Goal: Information Seeking & Learning: Learn about a topic

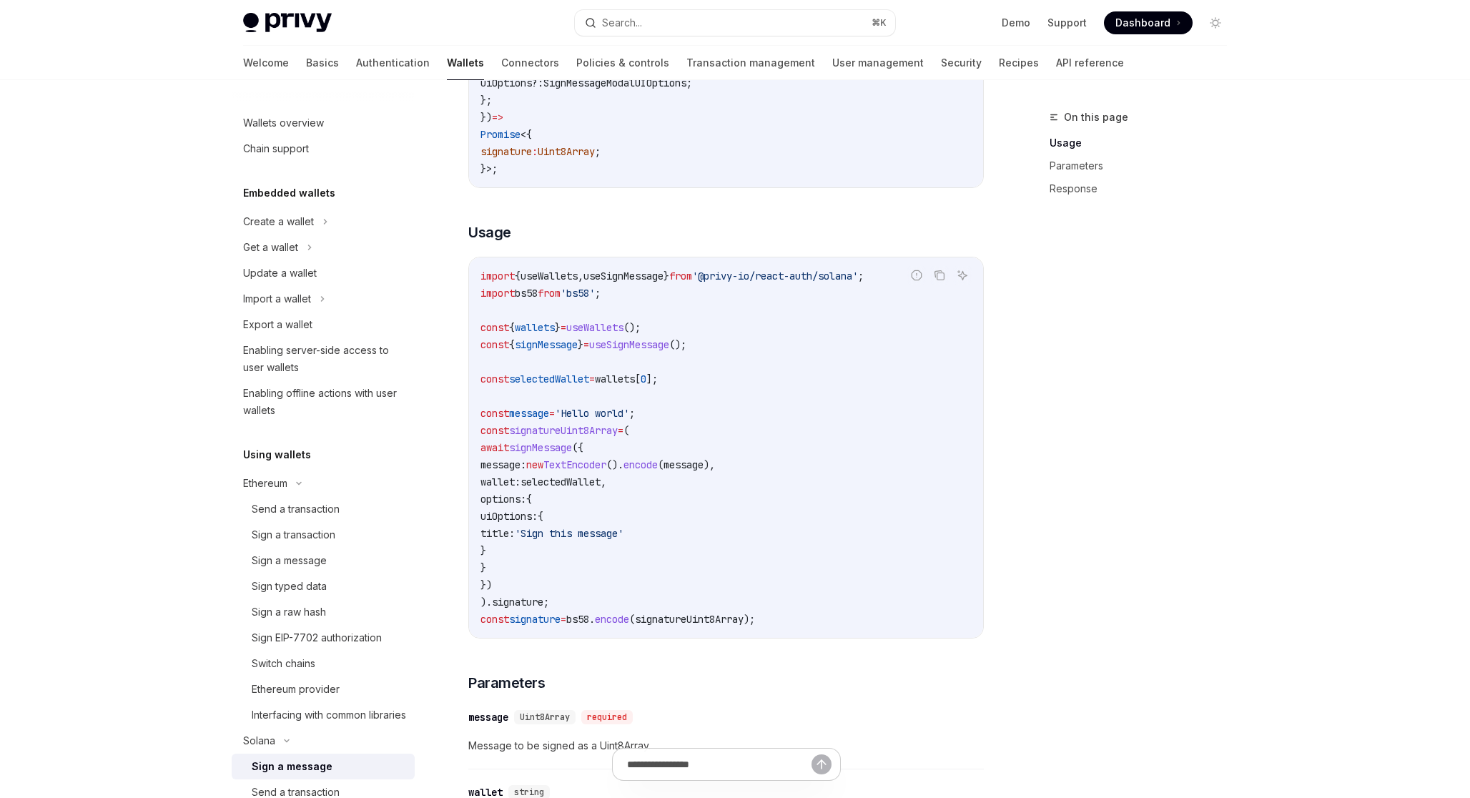
scroll to position [419, 0]
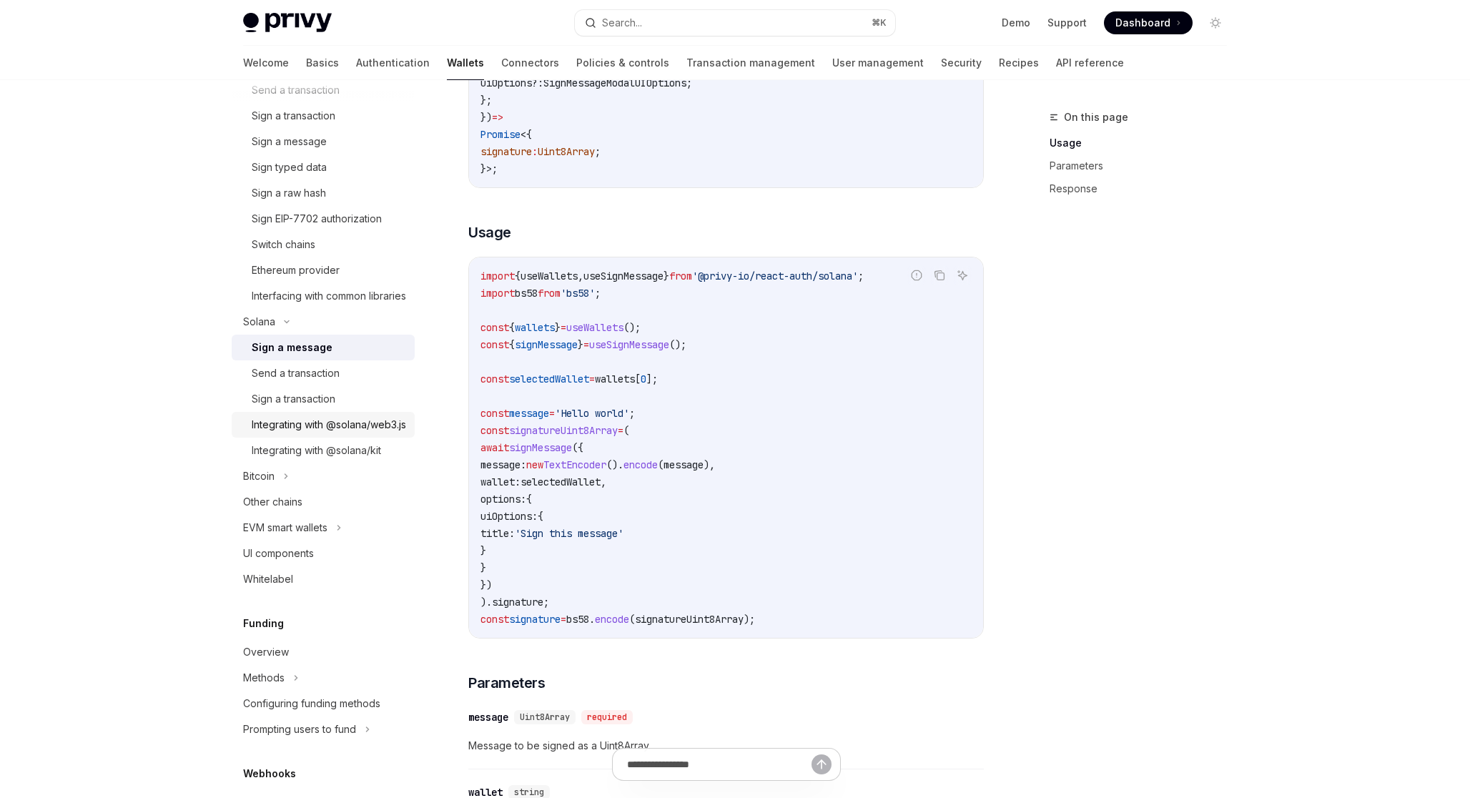
click at [353, 433] on div "Integrating with @solana/web3.js" at bounding box center [329, 424] width 154 height 17
type textarea "*"
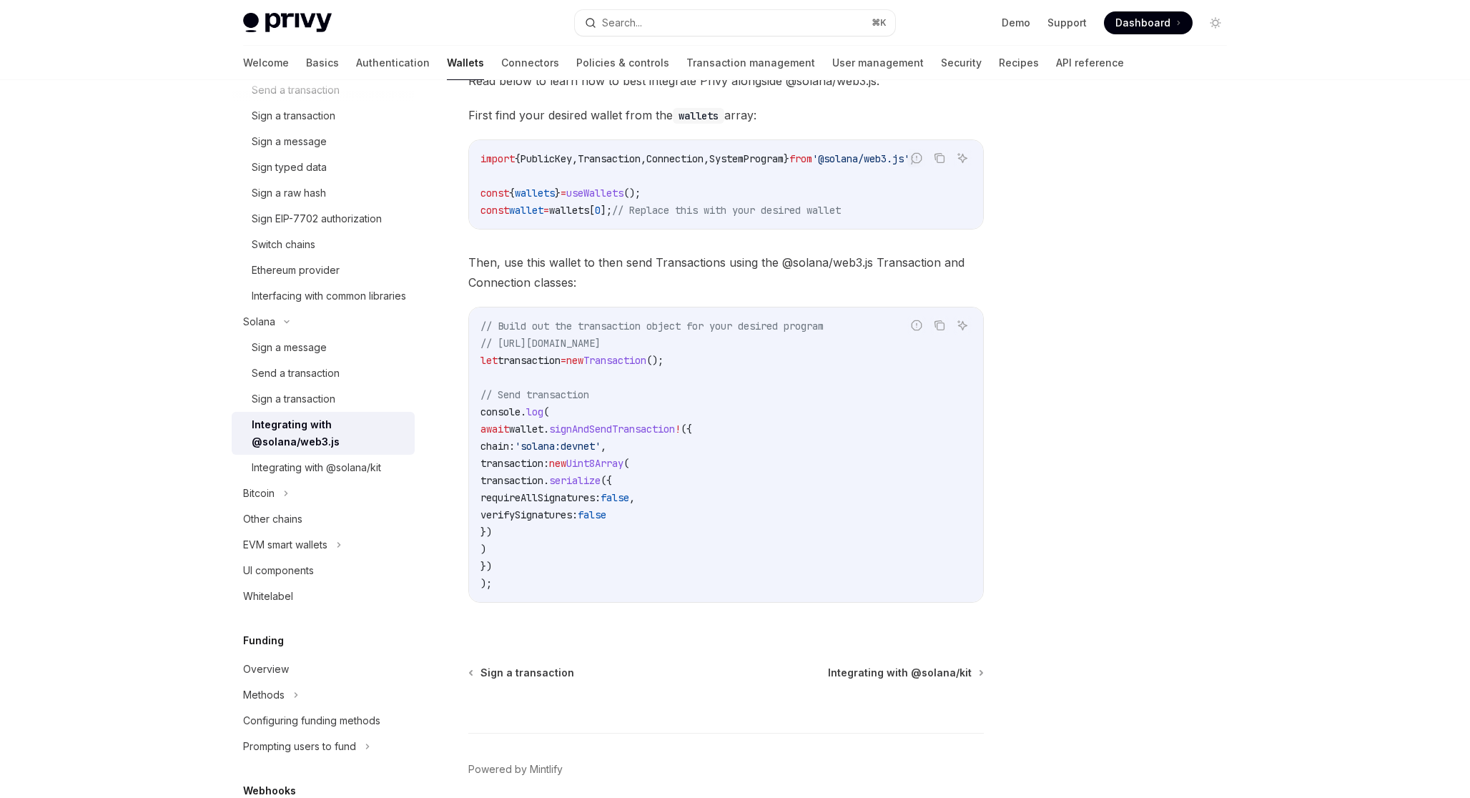
scroll to position [265, 0]
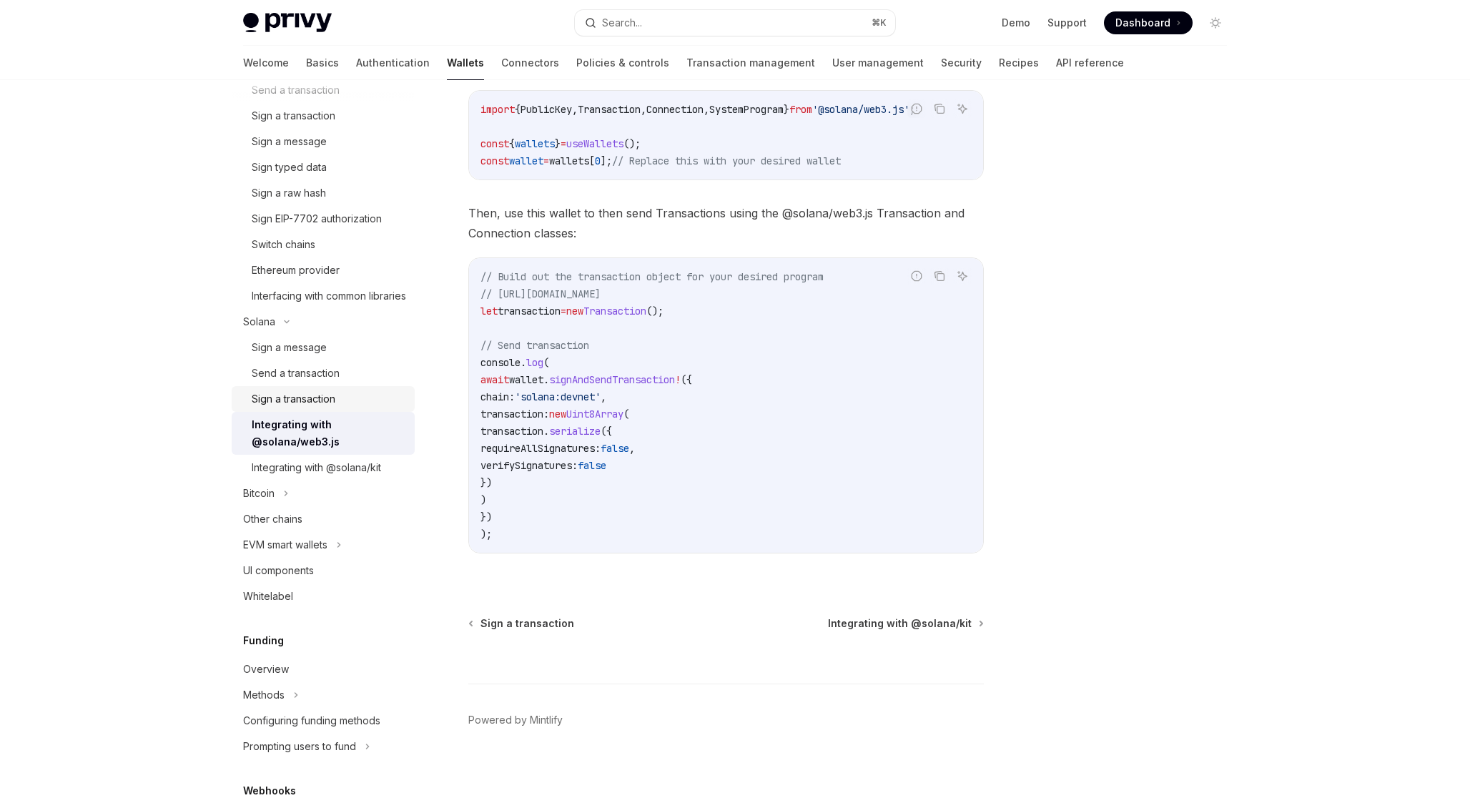
click at [340, 408] on div "Sign a transaction" at bounding box center [329, 398] width 154 height 17
click at [352, 382] on div "Send a transaction" at bounding box center [329, 373] width 154 height 17
click at [304, 382] on div "Send a transaction" at bounding box center [296, 373] width 88 height 17
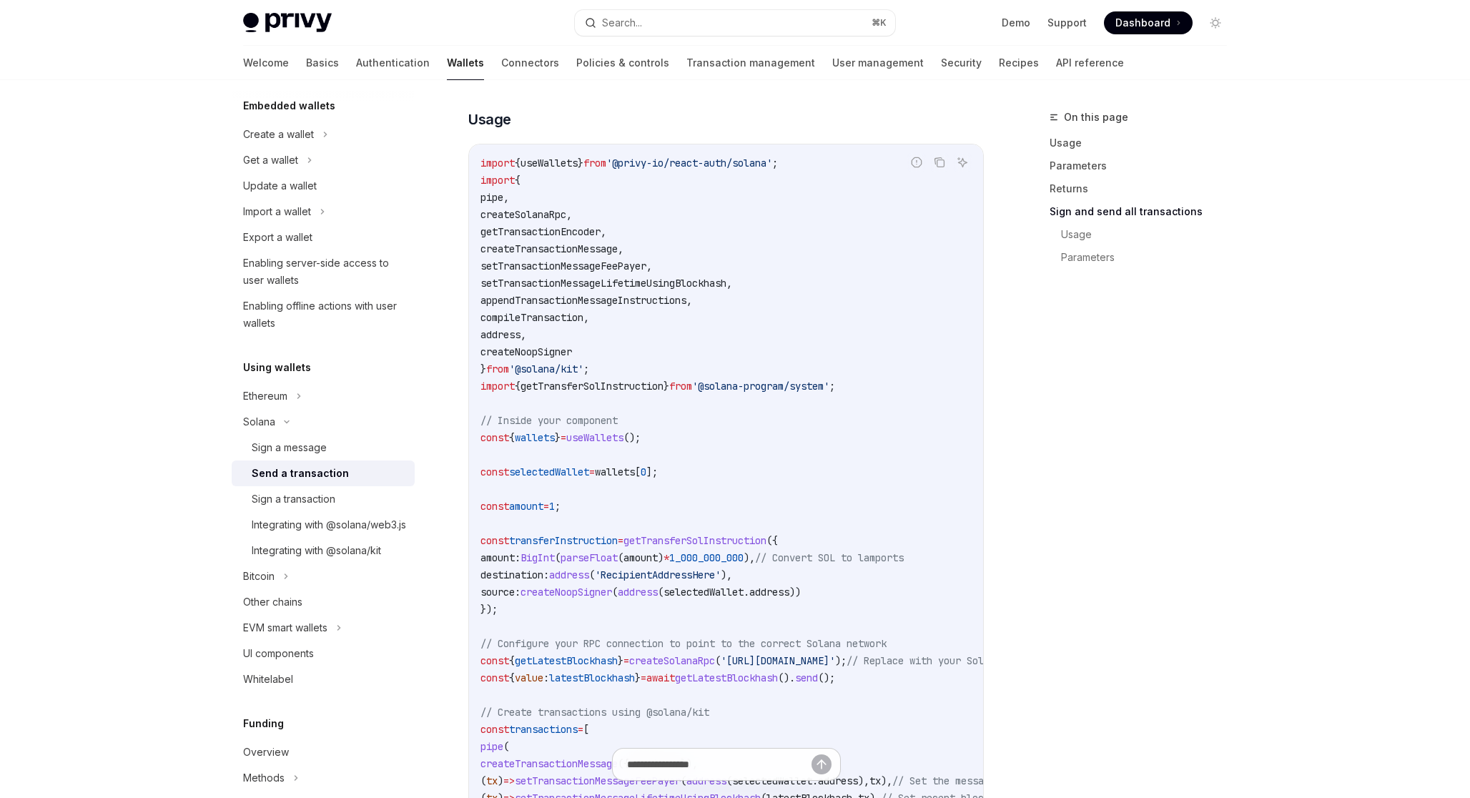
scroll to position [2258, 0]
click at [340, 449] on div "Sign a message" at bounding box center [329, 447] width 154 height 17
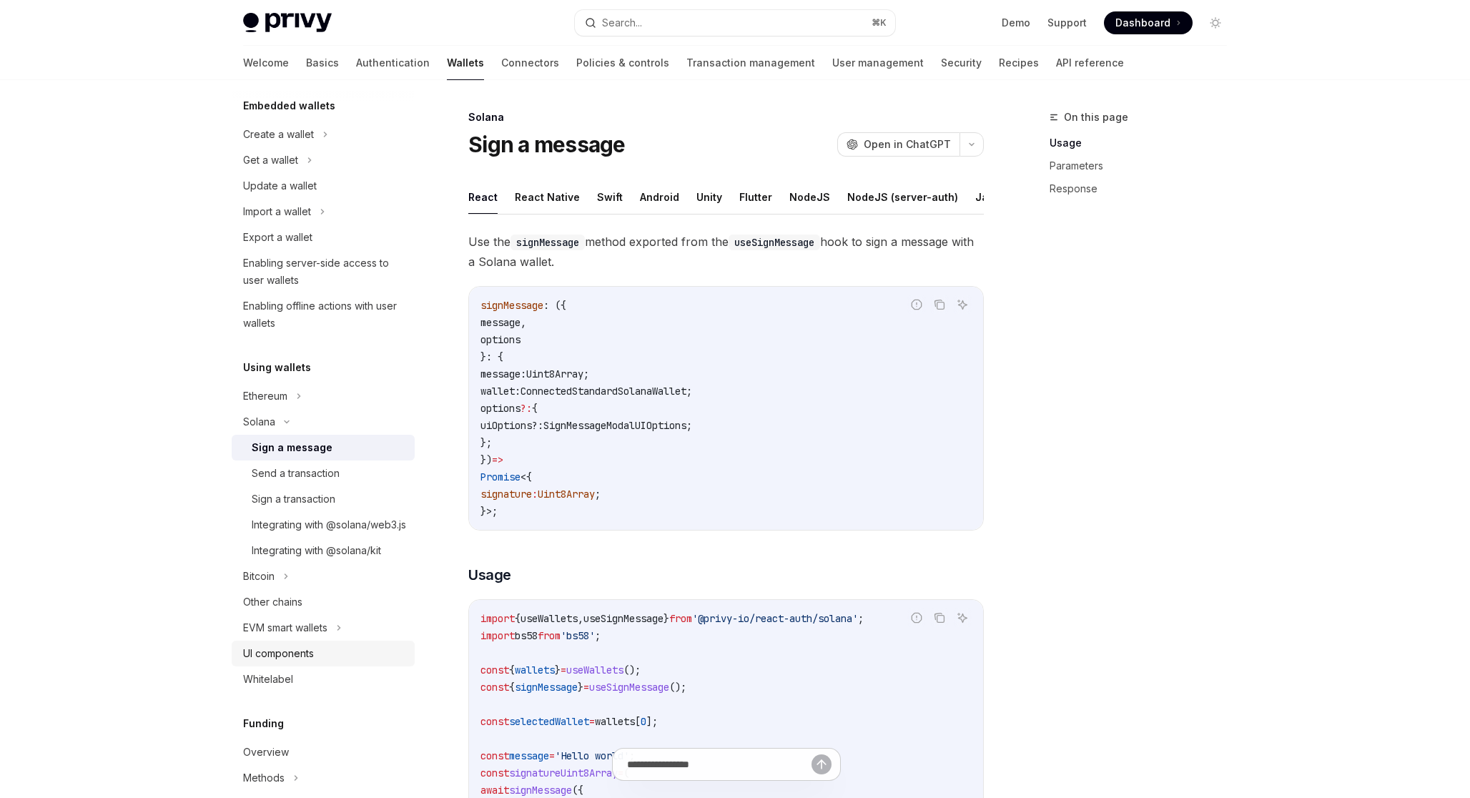
click at [315, 662] on div "UI components" at bounding box center [324, 653] width 163 height 17
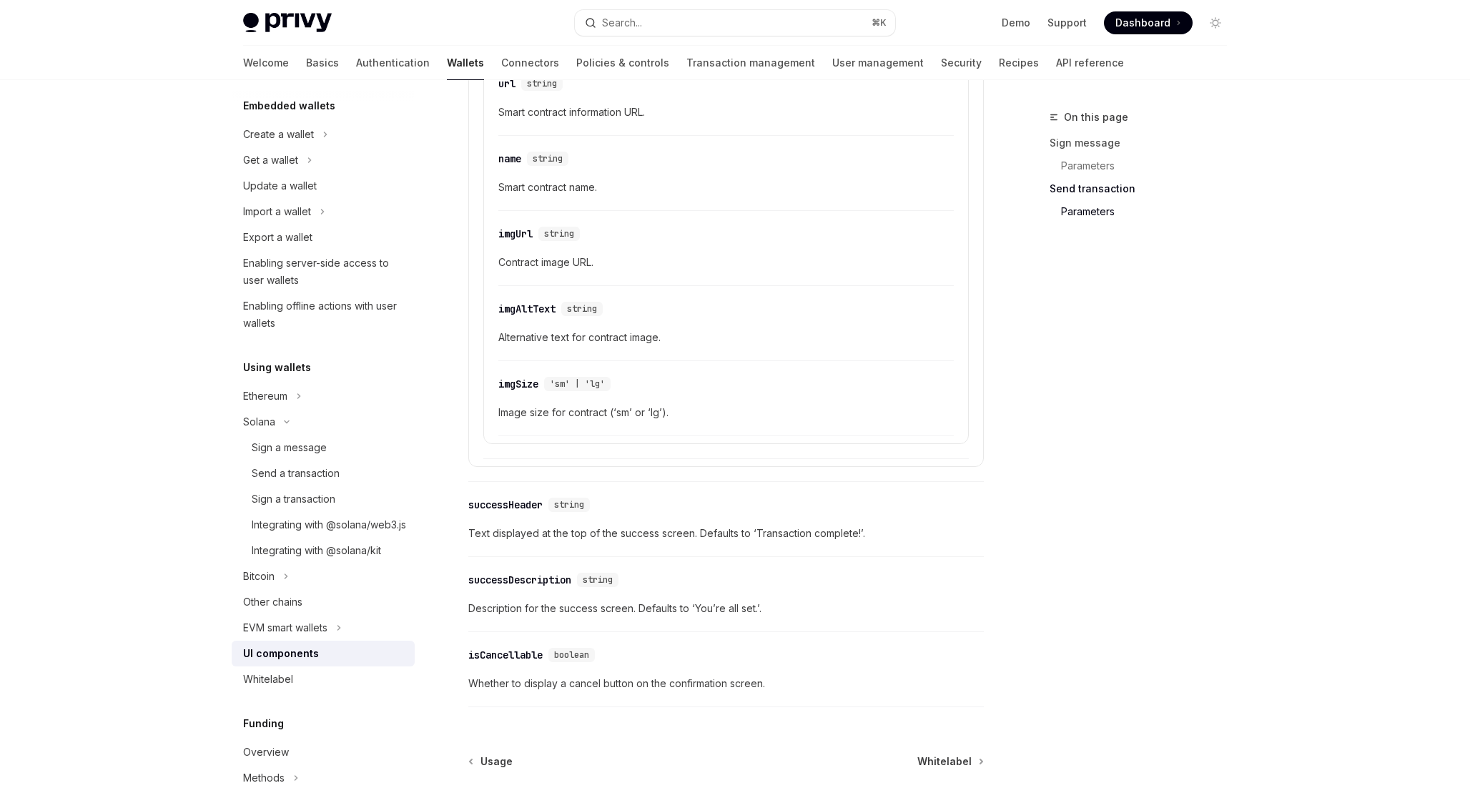
scroll to position [2430, 0]
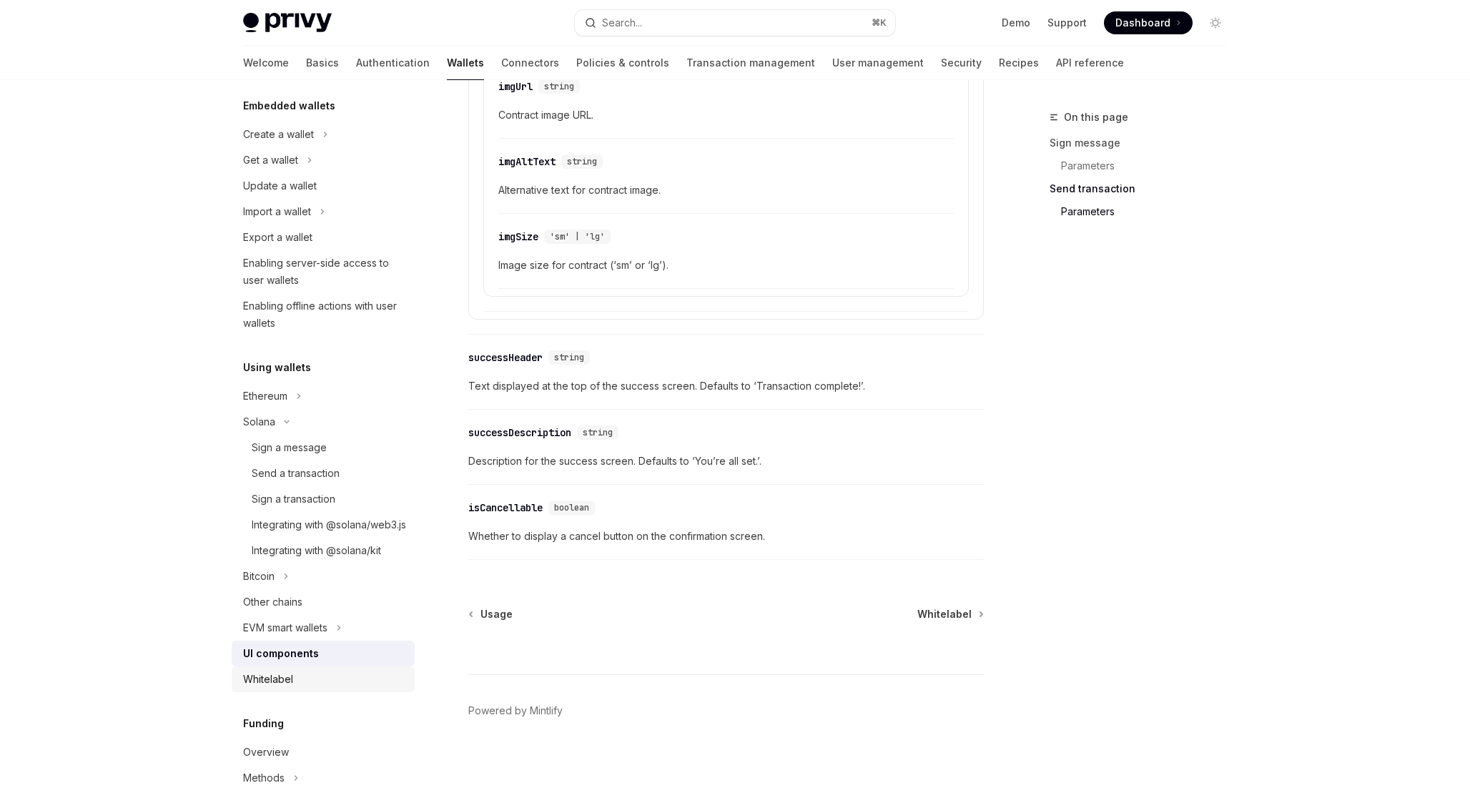
click at [350, 688] on div "Whitelabel" at bounding box center [324, 679] width 163 height 17
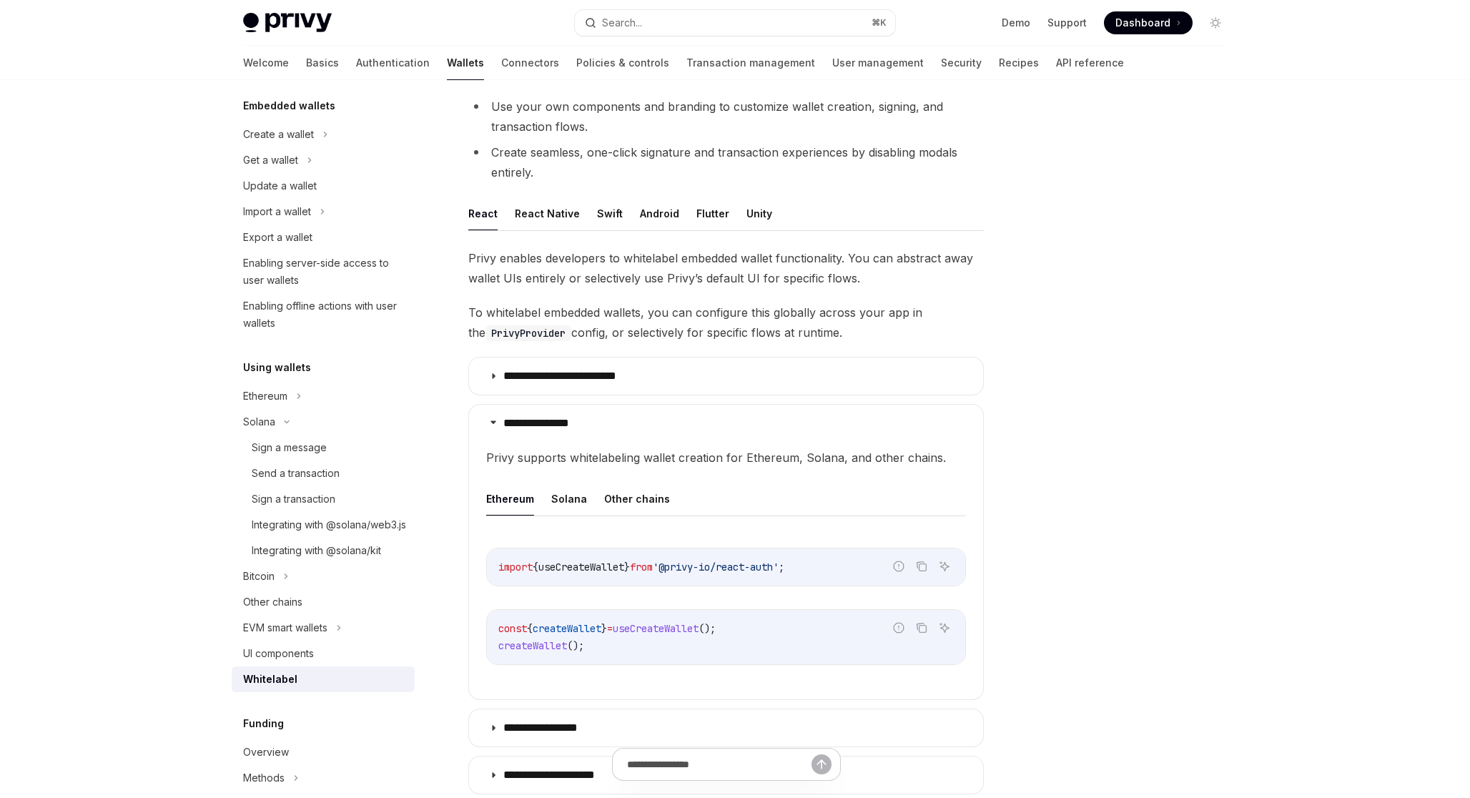
scroll to position [118, 0]
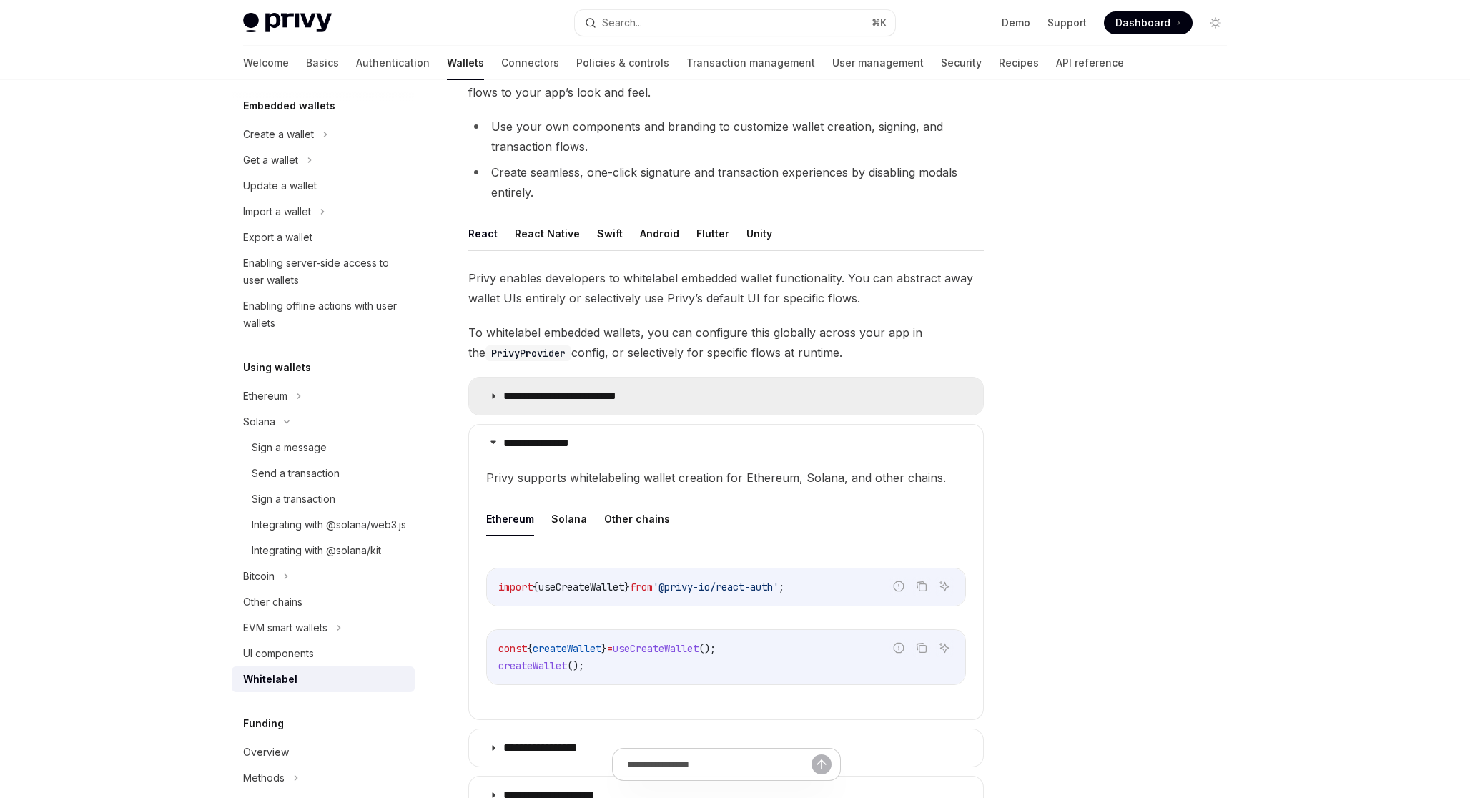
click at [488, 401] on summary "**********" at bounding box center [726, 395] width 514 height 37
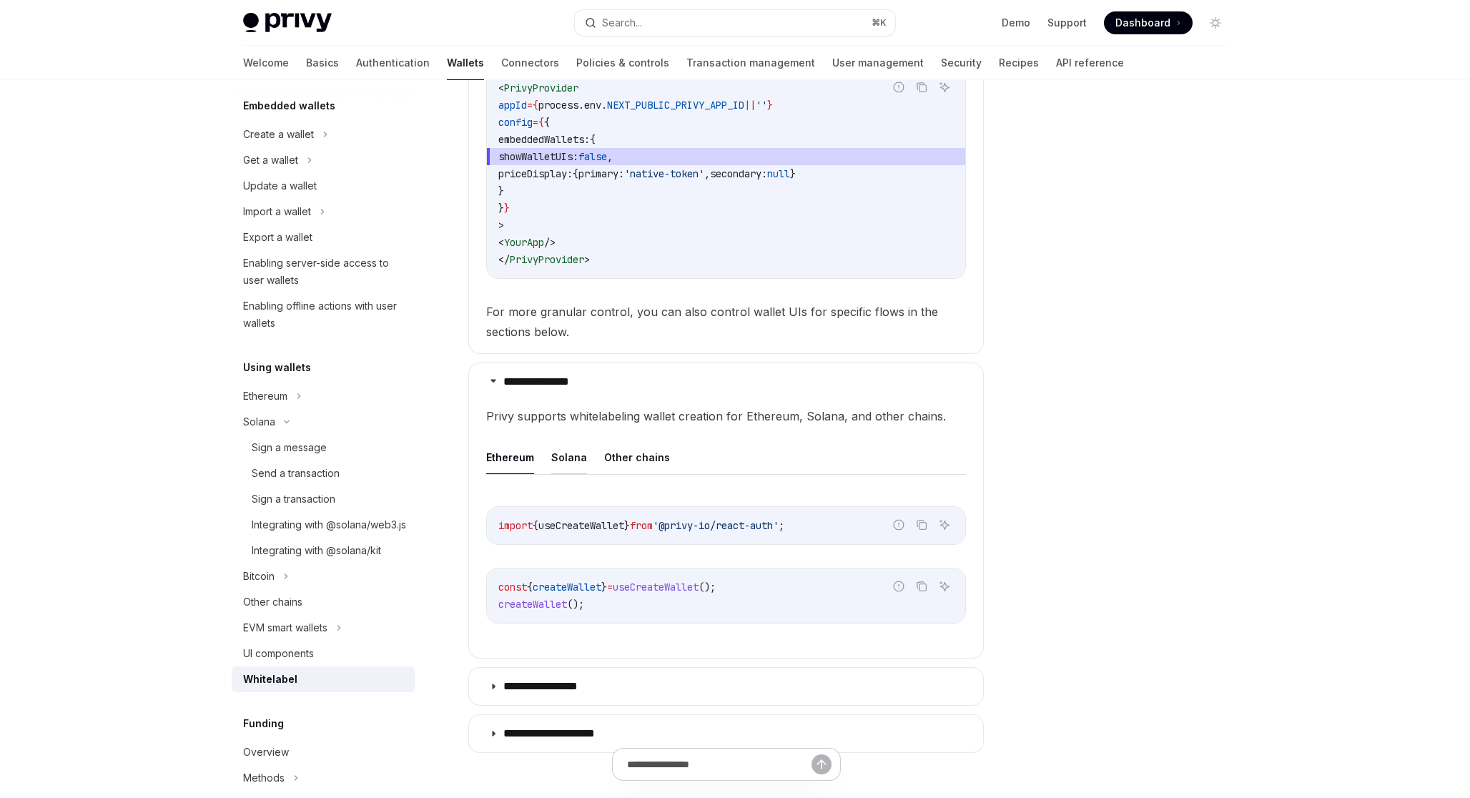
scroll to position [525, 0]
click at [563, 469] on button "Solana" at bounding box center [569, 457] width 36 height 34
click at [518, 455] on button "Ethereum" at bounding box center [510, 457] width 48 height 34
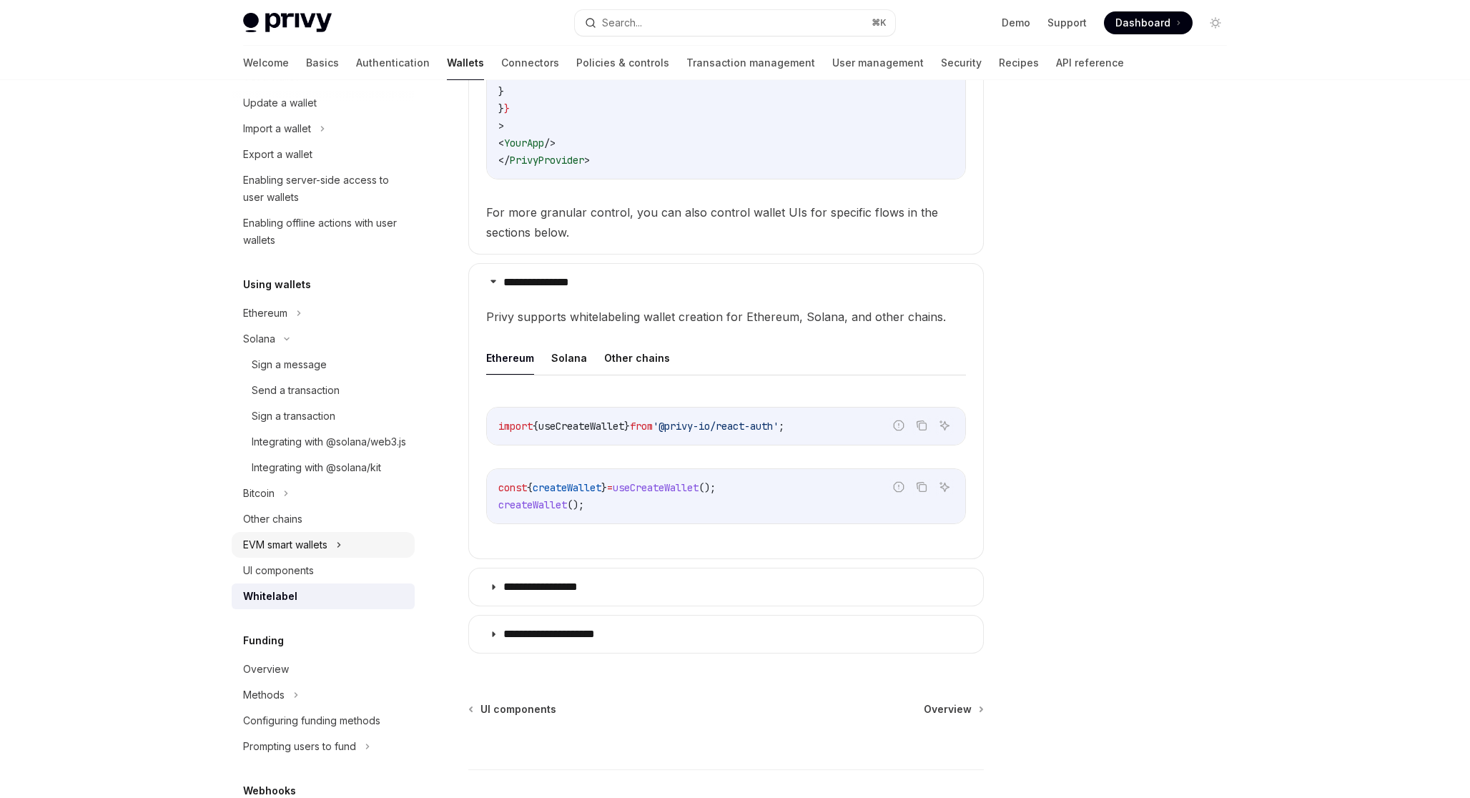
scroll to position [165, 0]
click at [330, 584] on div "UI components" at bounding box center [324, 575] width 163 height 17
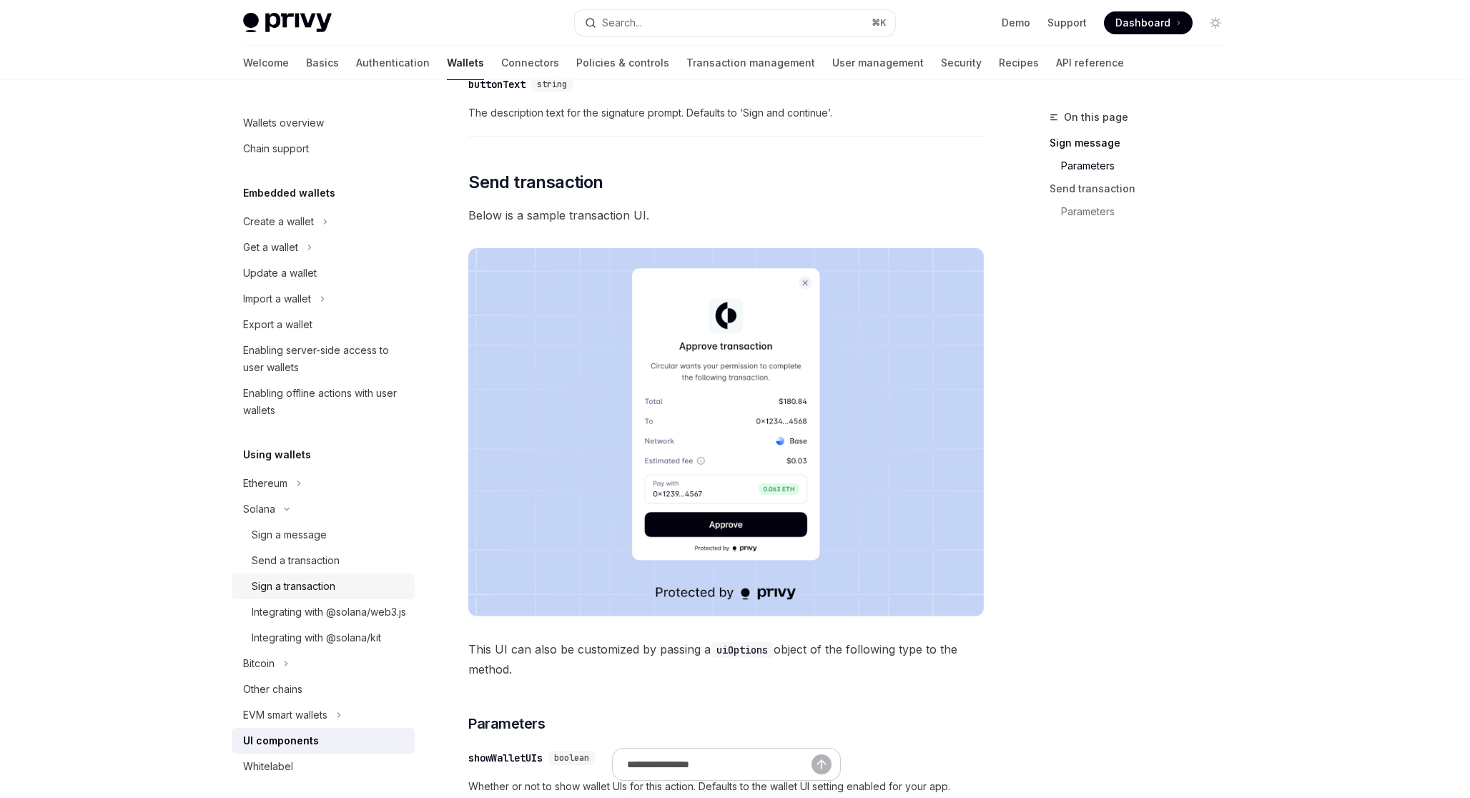
scroll to position [1067, 0]
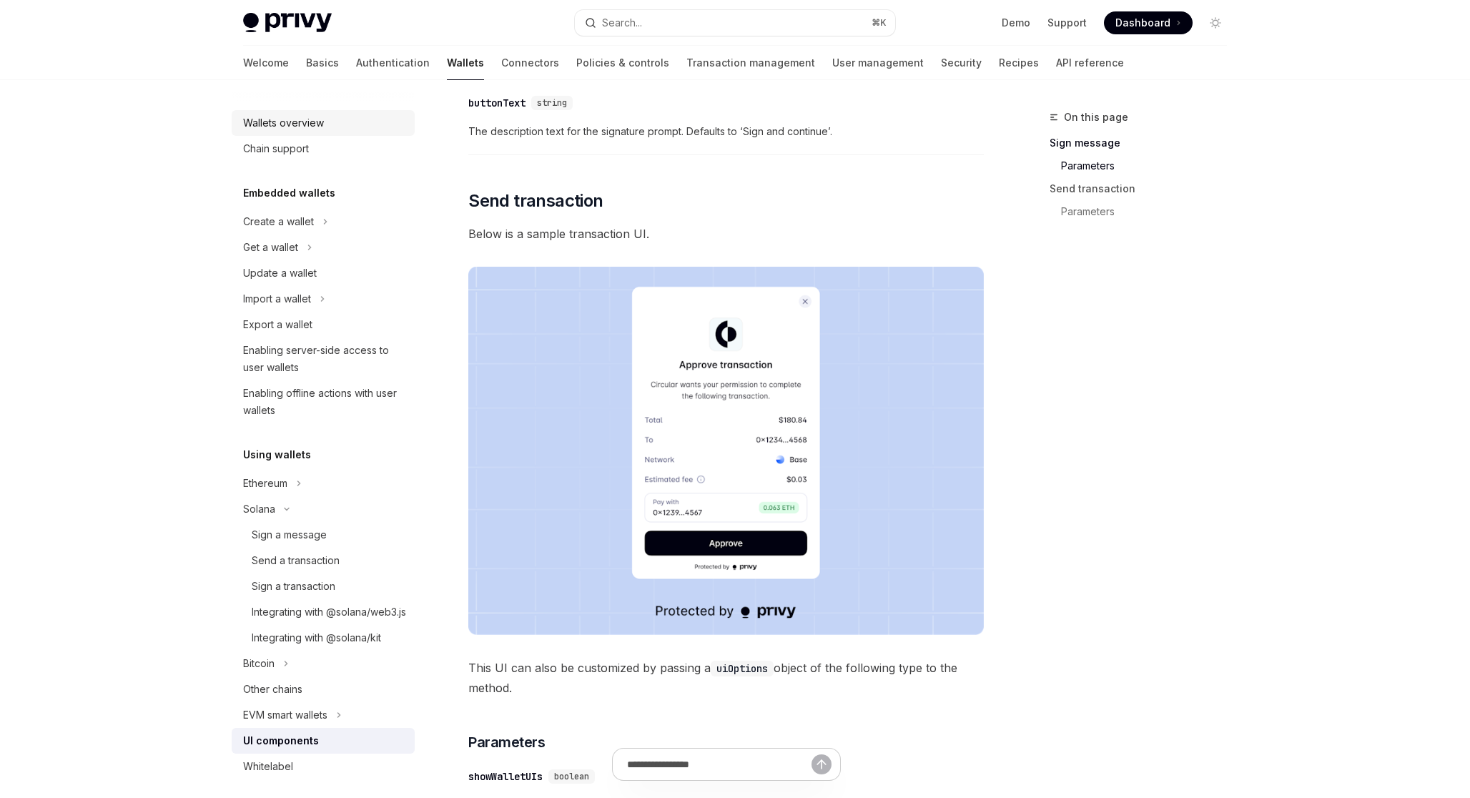
click at [317, 128] on div "Wallets overview" at bounding box center [283, 122] width 81 height 17
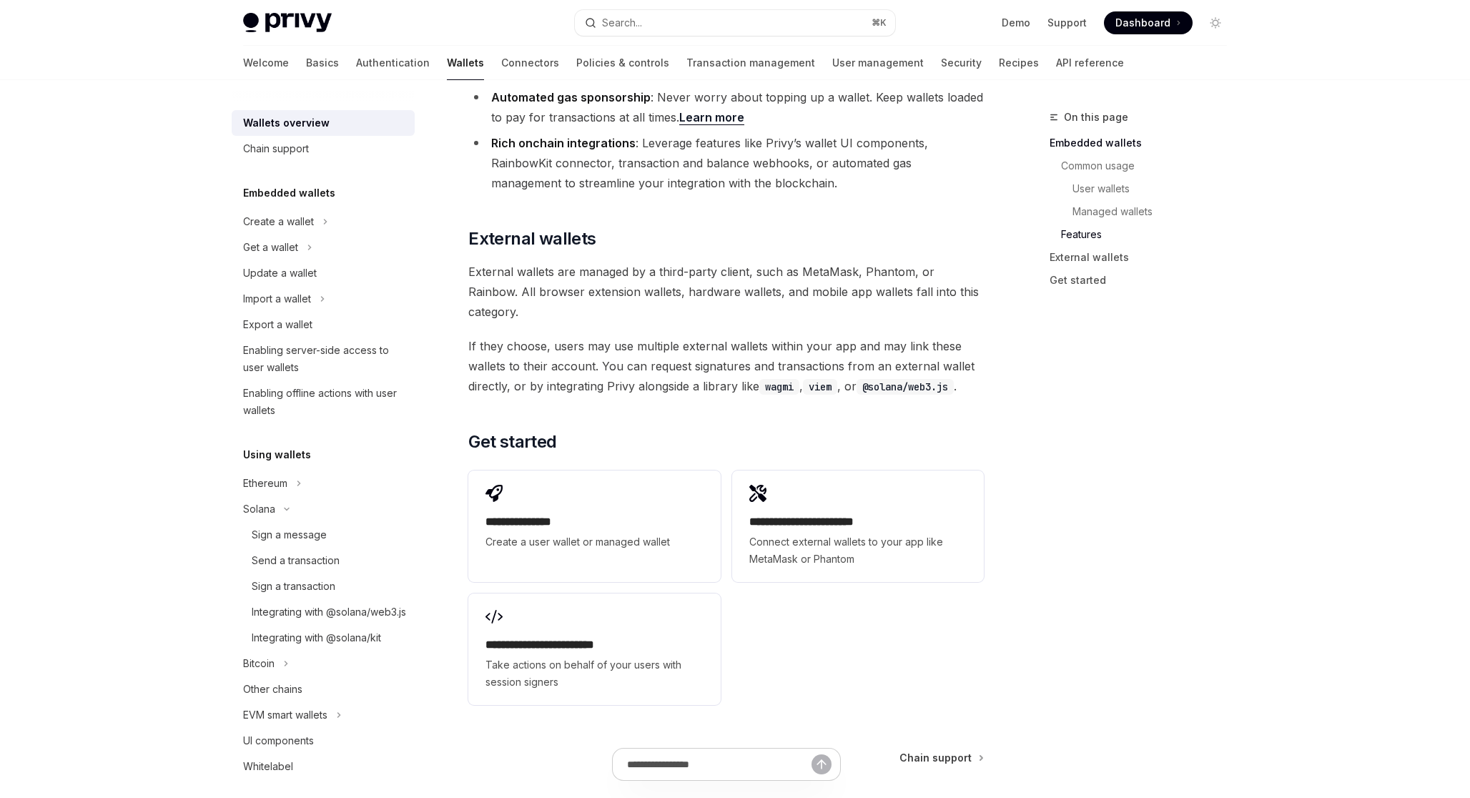
scroll to position [2057, 0]
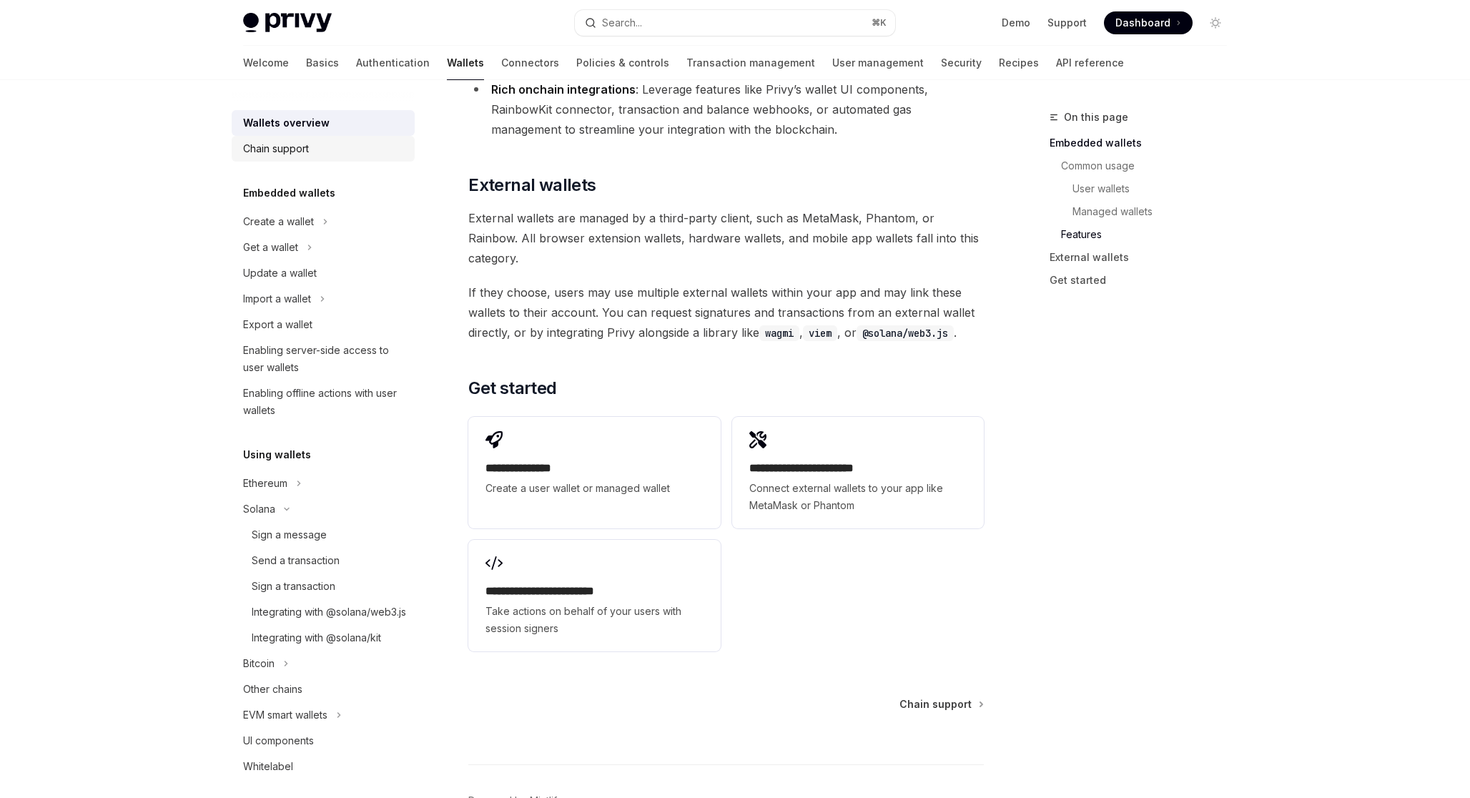
click at [340, 142] on div "Chain support" at bounding box center [324, 148] width 163 height 17
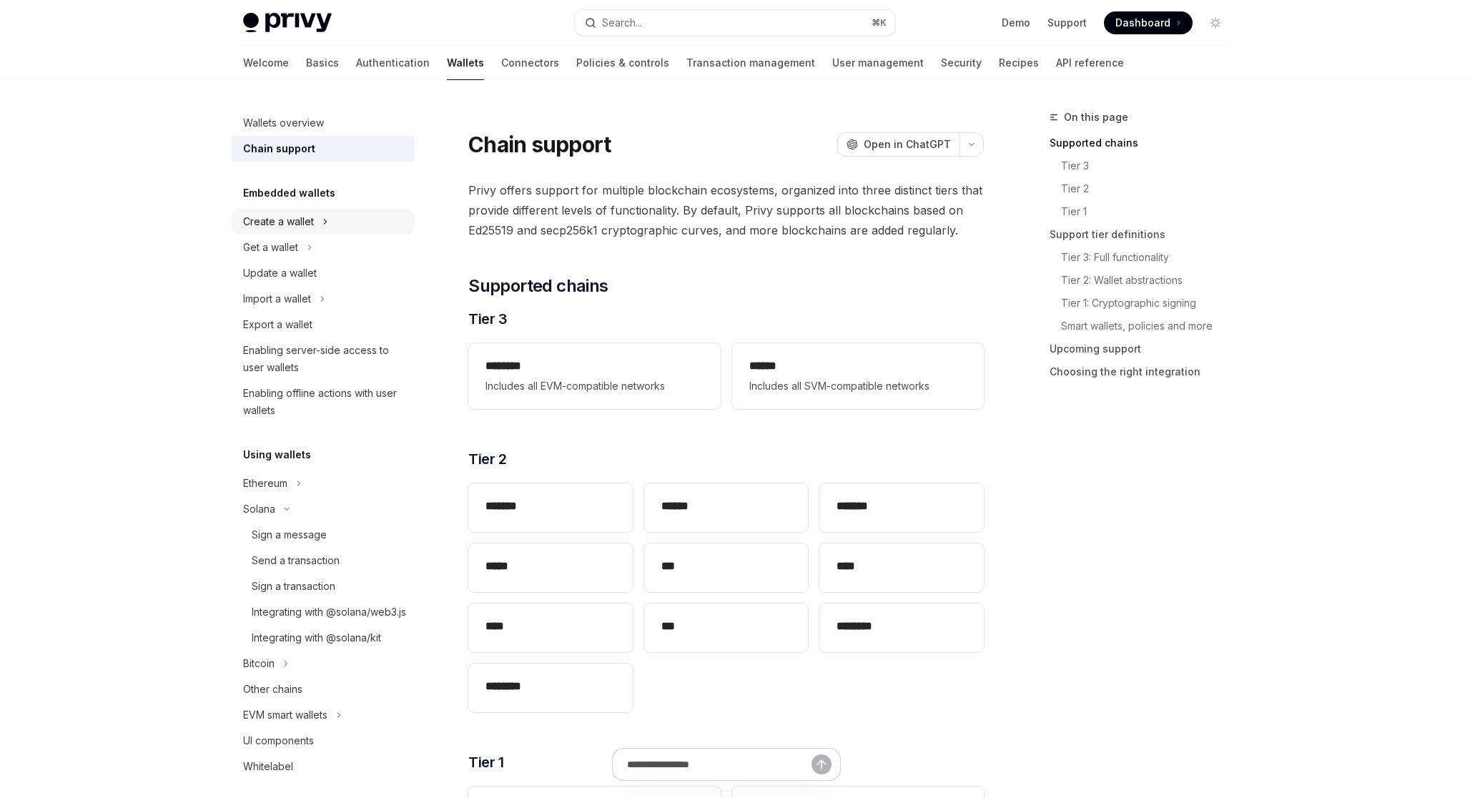
click at [356, 220] on div "Create a wallet" at bounding box center [323, 222] width 183 height 26
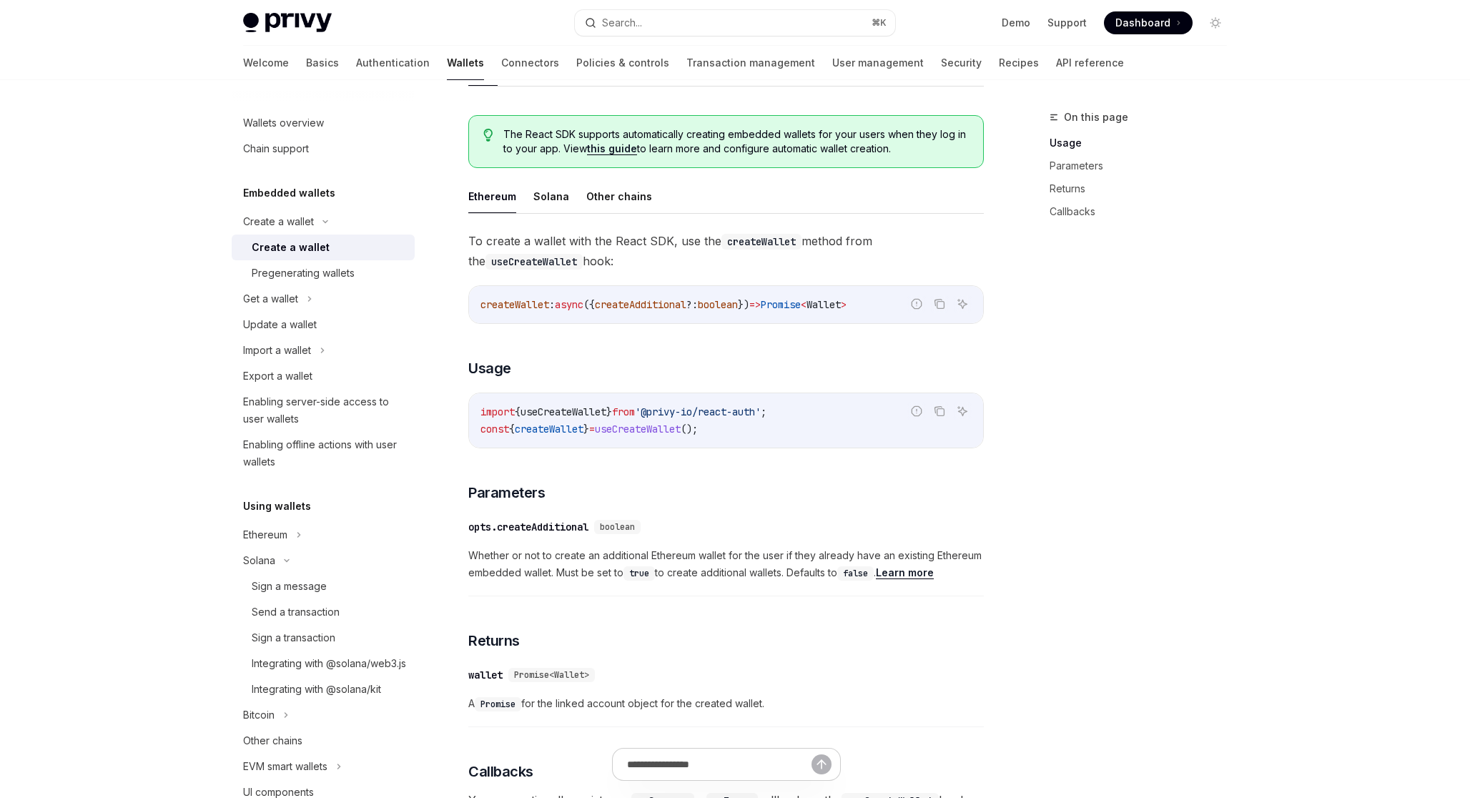
scroll to position [300, 0]
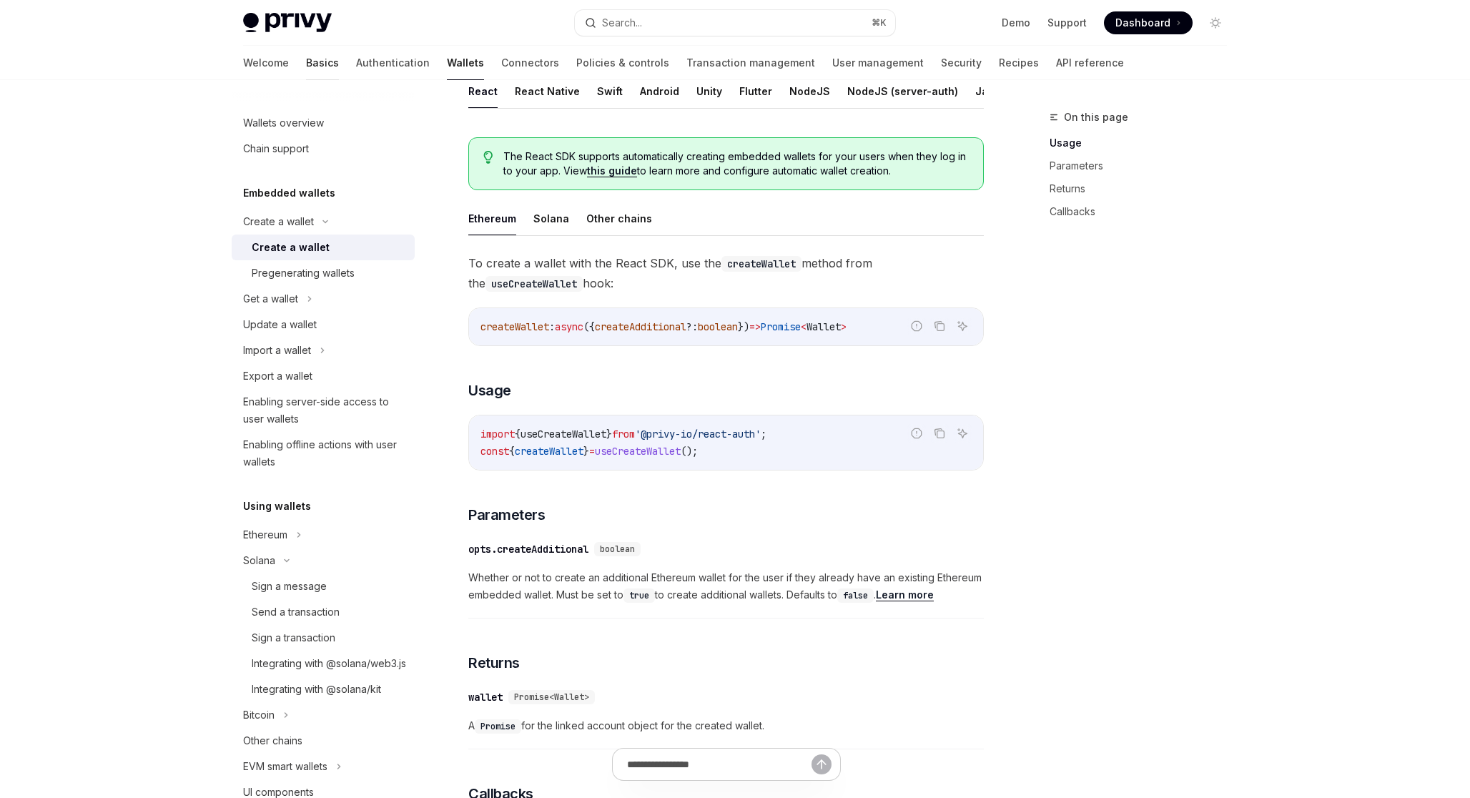
click at [306, 67] on link "Basics" at bounding box center [322, 63] width 33 height 34
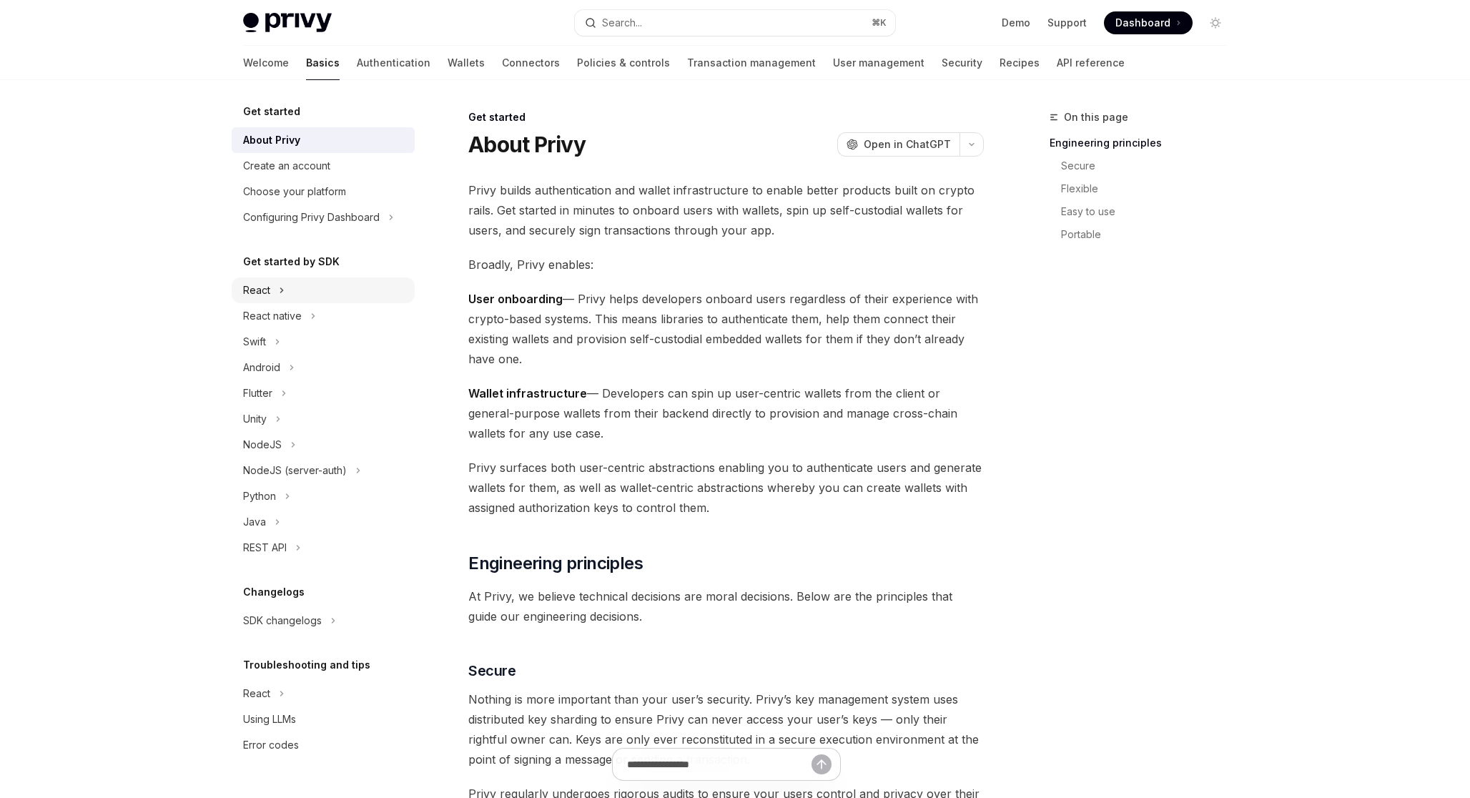
click at [306, 291] on div "React" at bounding box center [323, 290] width 183 height 26
click at [305, 312] on div "Installation" at bounding box center [329, 315] width 154 height 17
click at [338, 342] on div "Setup" at bounding box center [329, 341] width 154 height 17
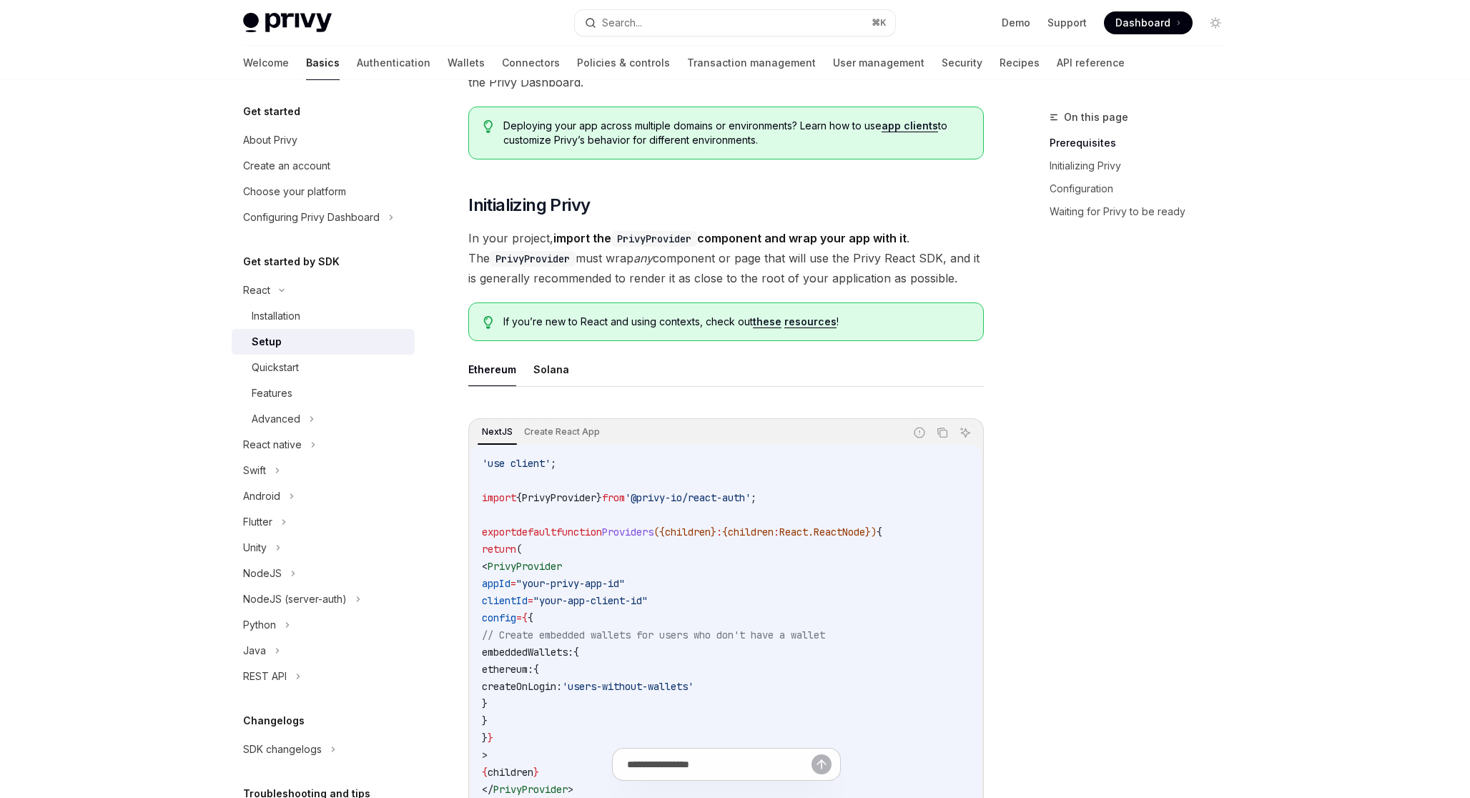
scroll to position [225, 0]
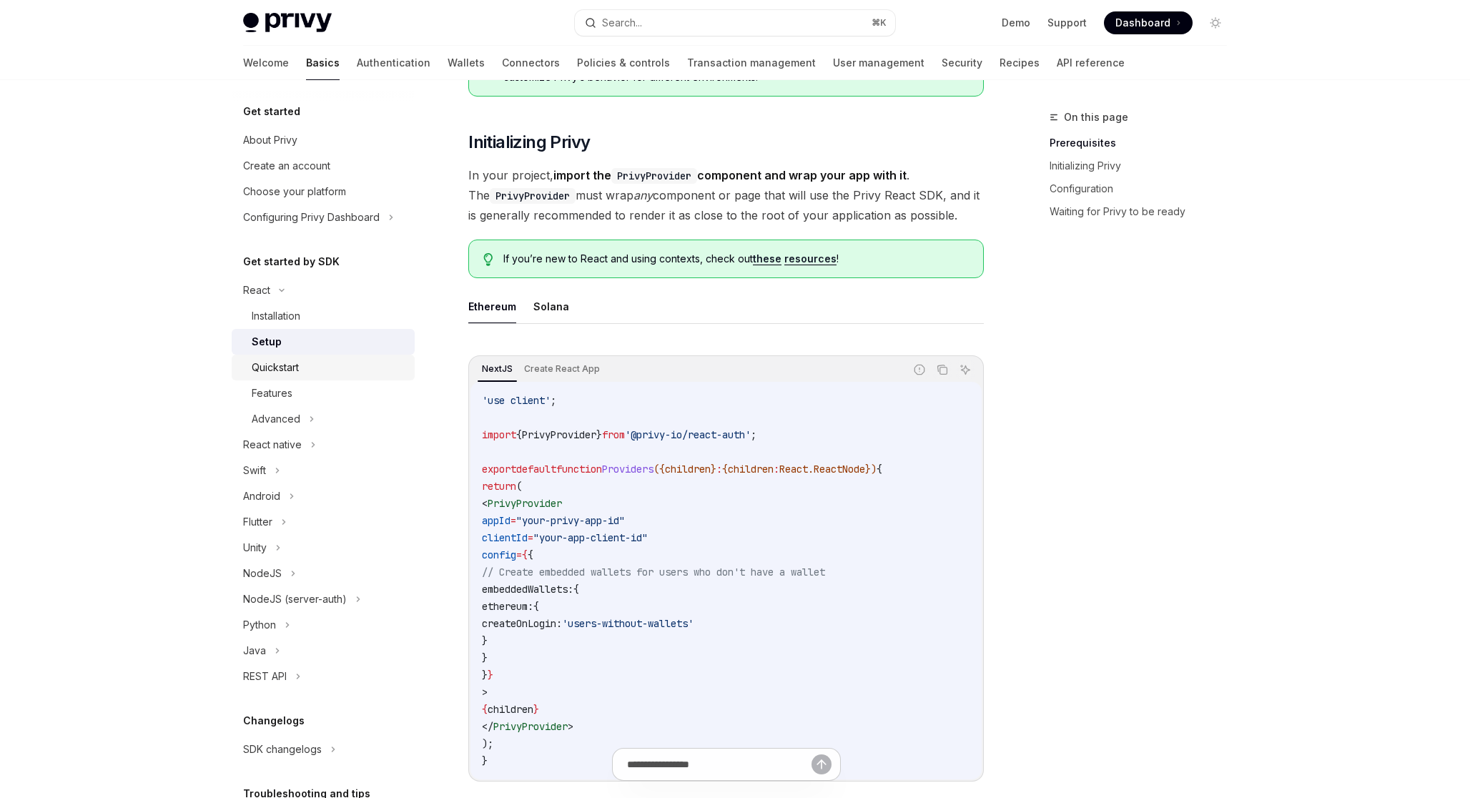
click at [346, 362] on div "Quickstart" at bounding box center [329, 367] width 154 height 17
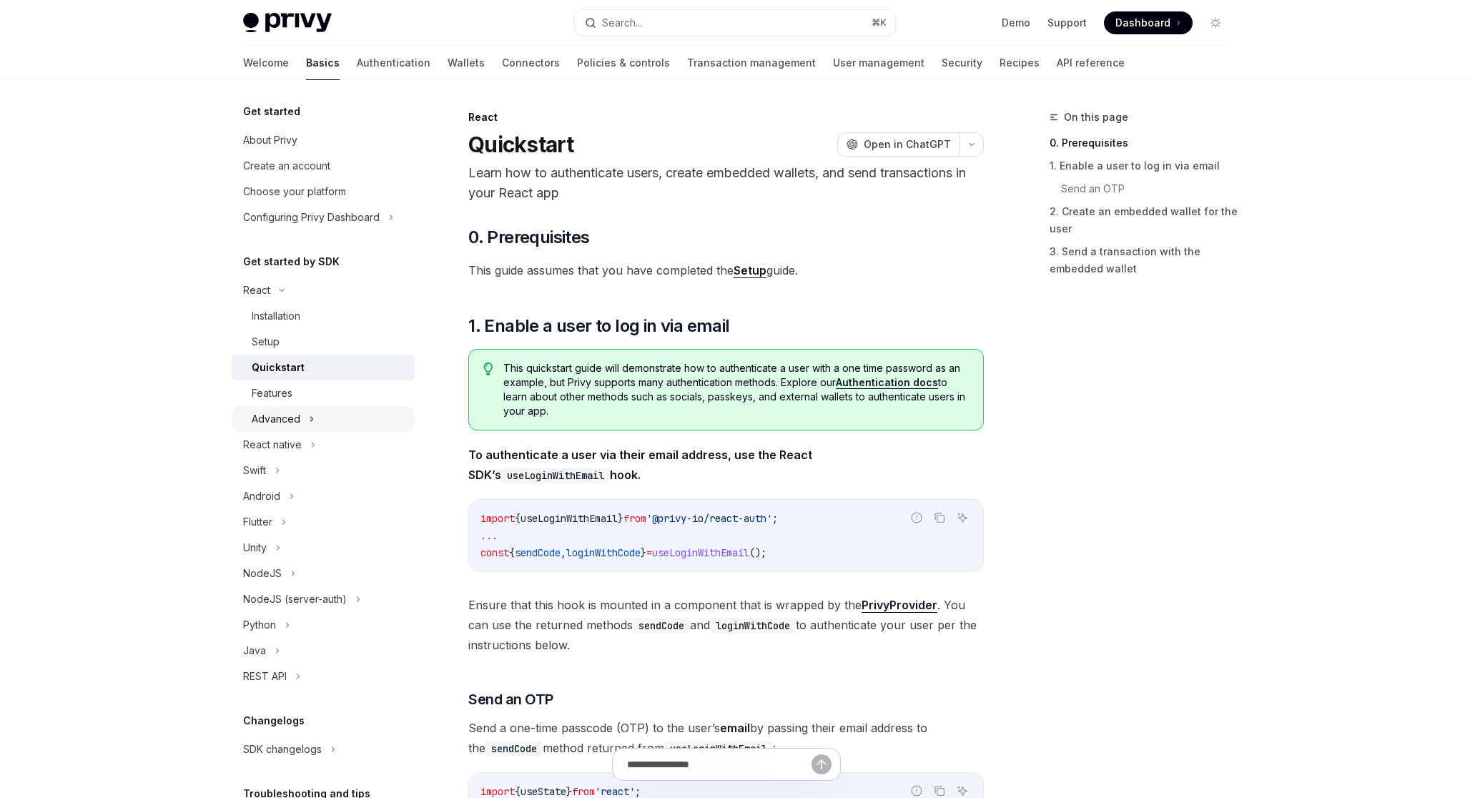
click at [328, 411] on div "Advanced" at bounding box center [323, 419] width 183 height 26
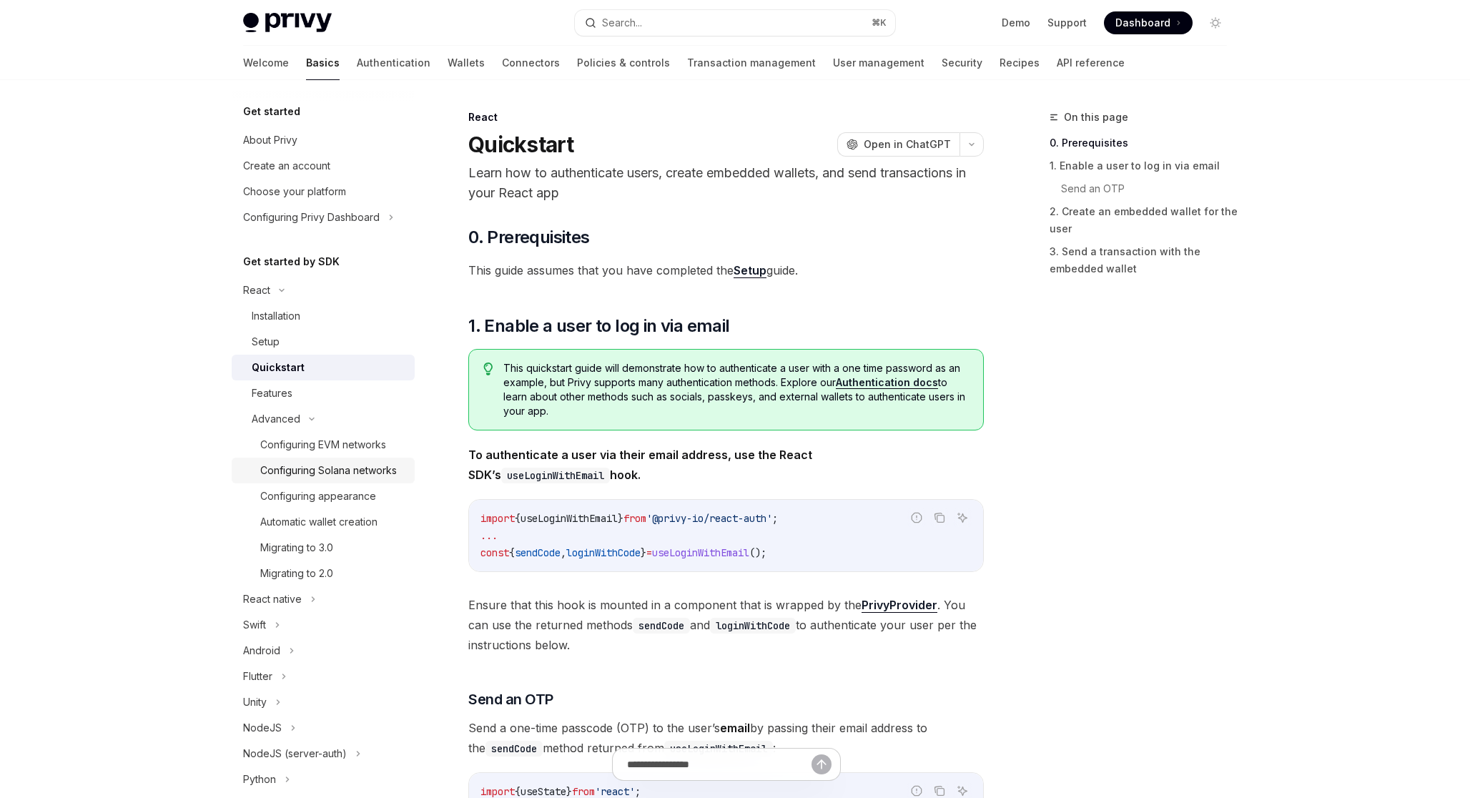
click at [331, 468] on div "Configuring Solana networks" at bounding box center [328, 470] width 137 height 17
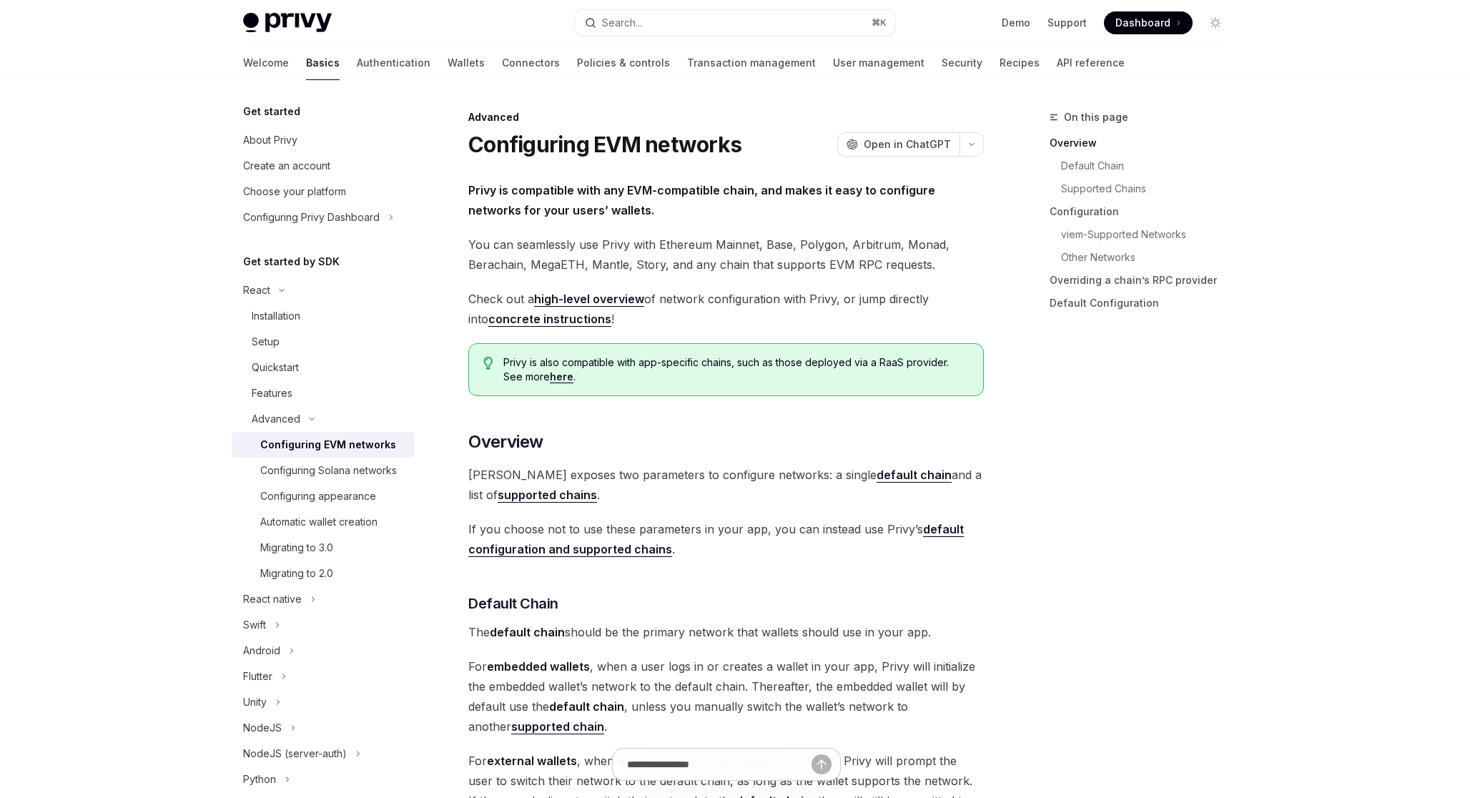
scroll to position [204, 0]
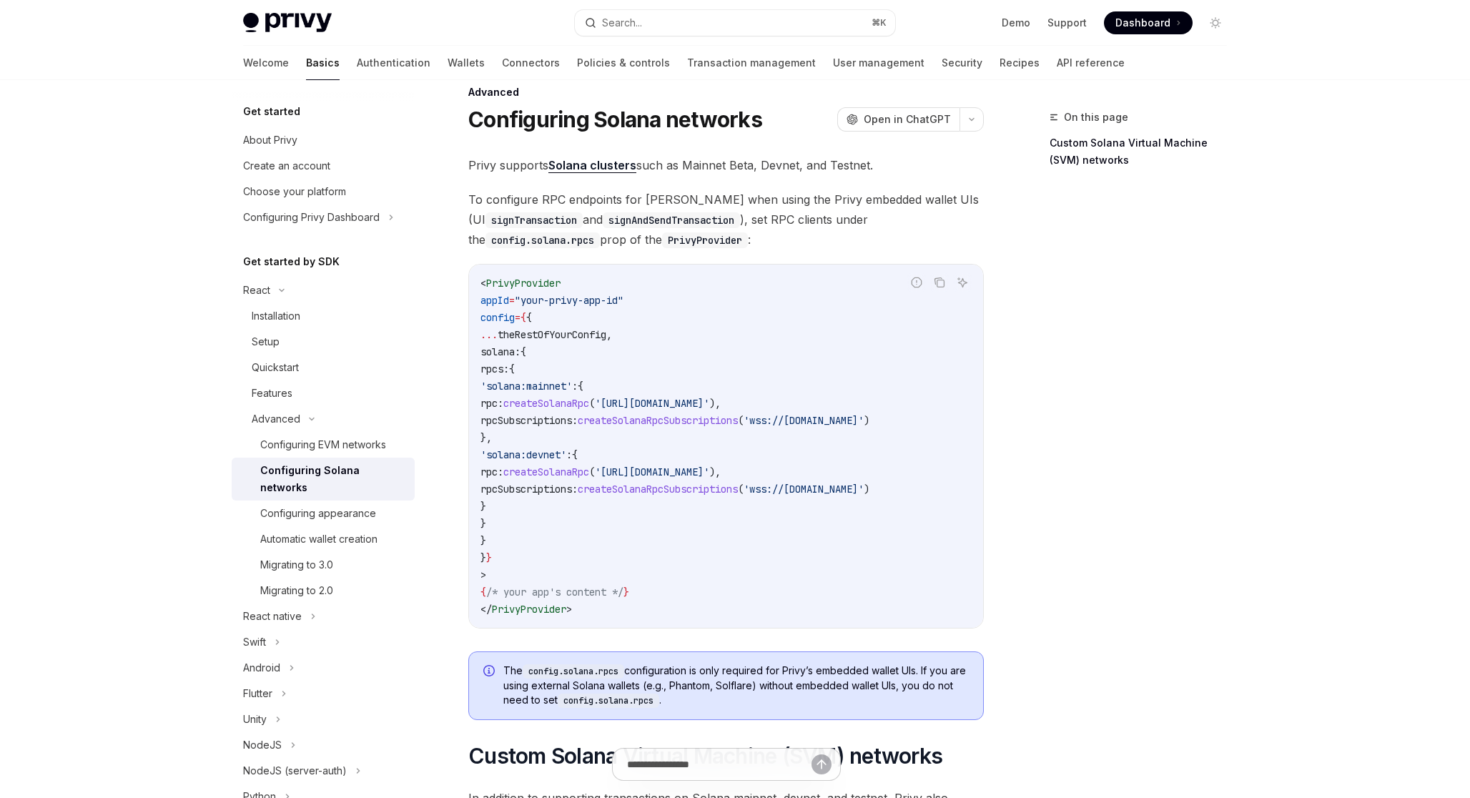
scroll to position [26, 0]
click at [368, 505] on div "Configuring appearance" at bounding box center [318, 513] width 116 height 17
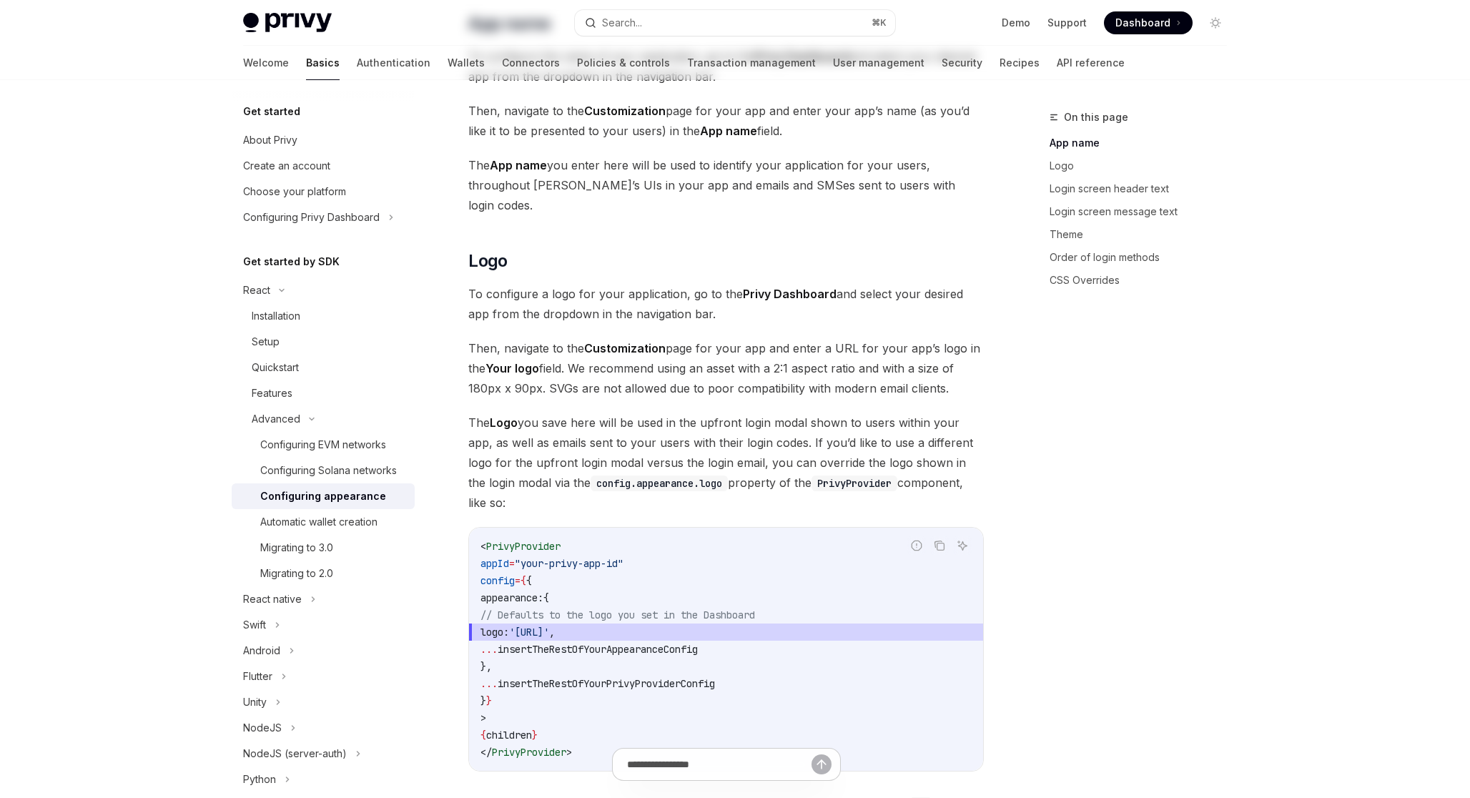
scroll to position [481, 0]
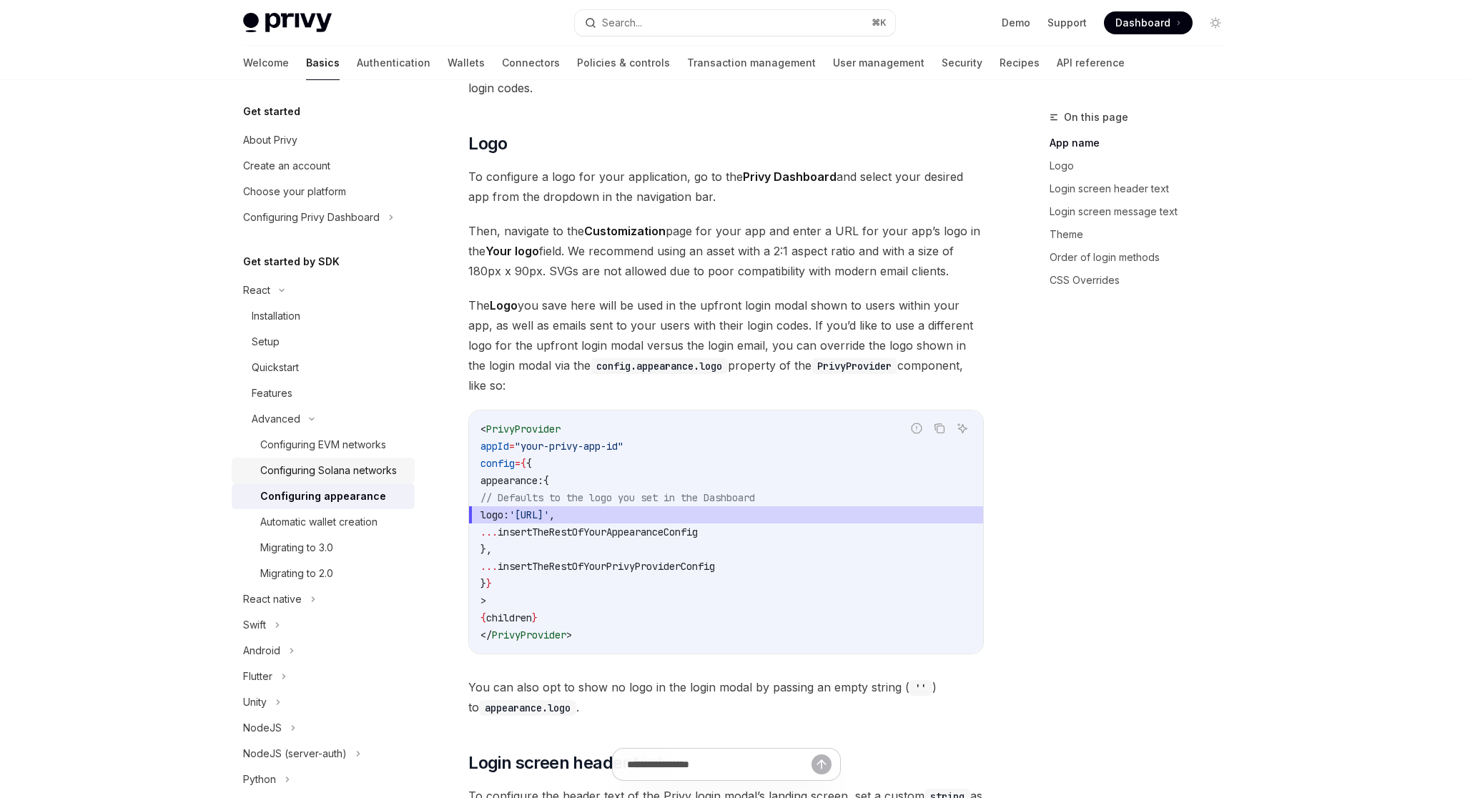
click at [375, 470] on div "Configuring Solana networks" at bounding box center [328, 470] width 137 height 17
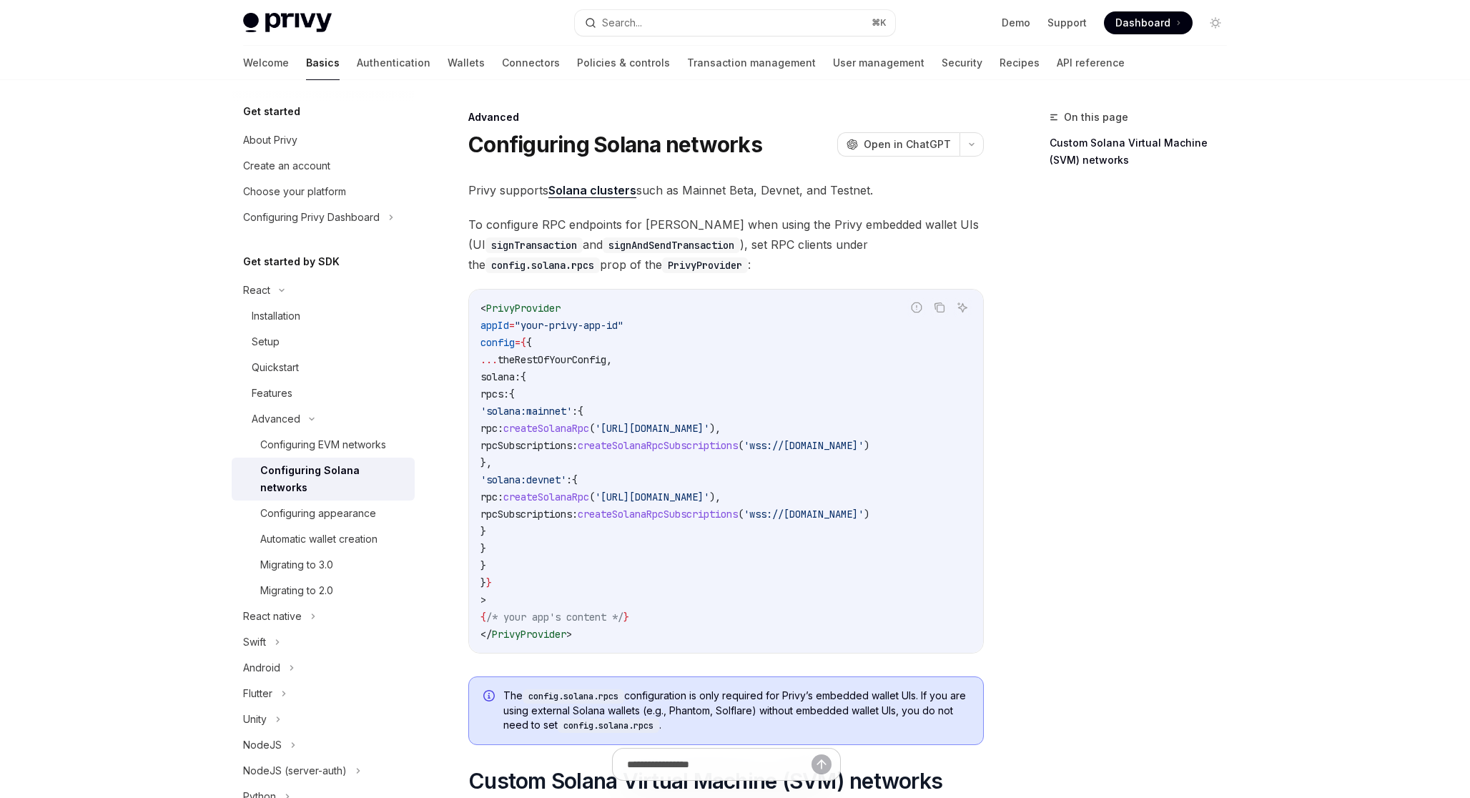
click at [588, 191] on link "Solana clusters" at bounding box center [592, 190] width 88 height 15
click at [356, 440] on div "Configuring EVM networks" at bounding box center [323, 444] width 126 height 17
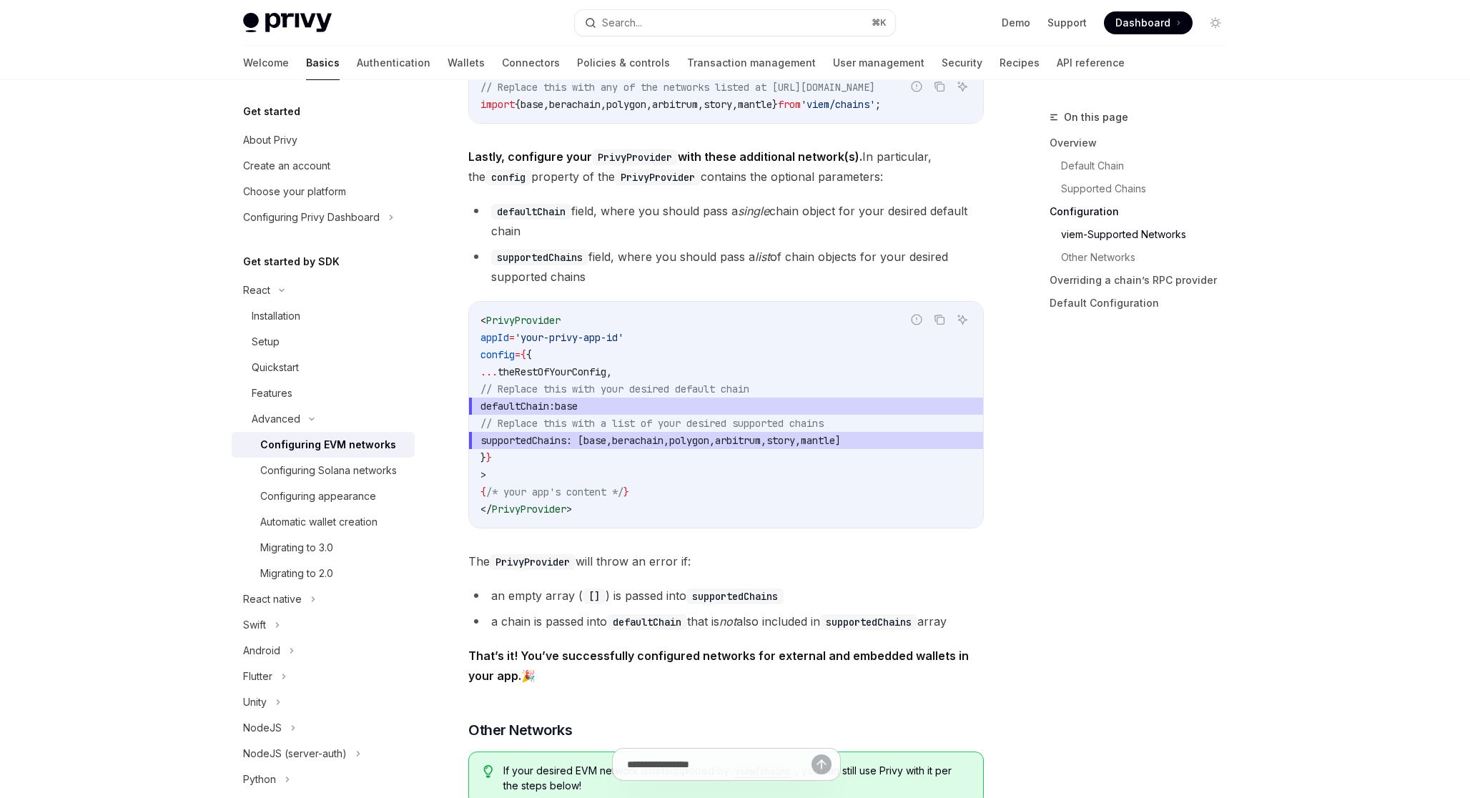
scroll to position [1789, 0]
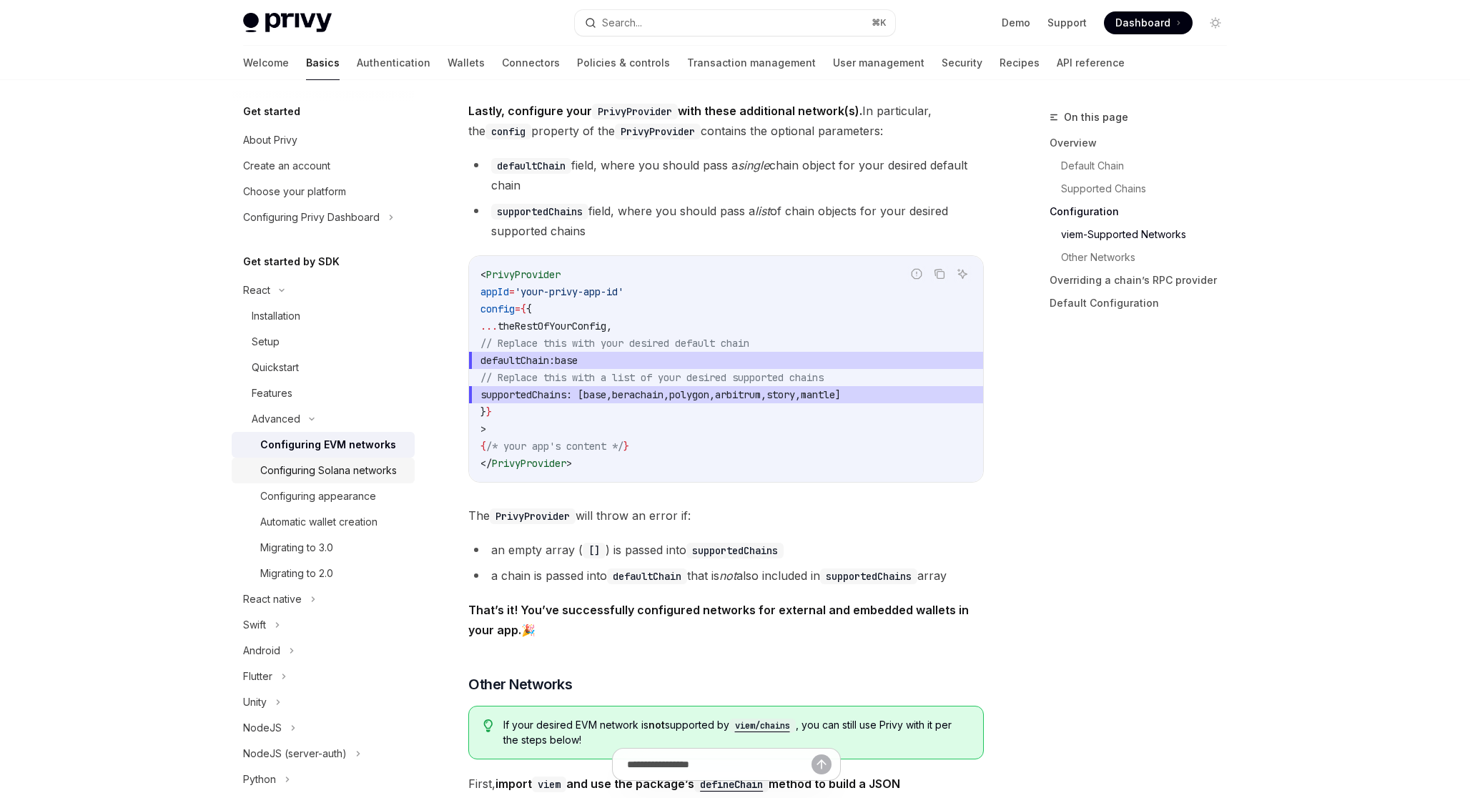
click at [366, 467] on div "Configuring Solana networks" at bounding box center [328, 470] width 137 height 17
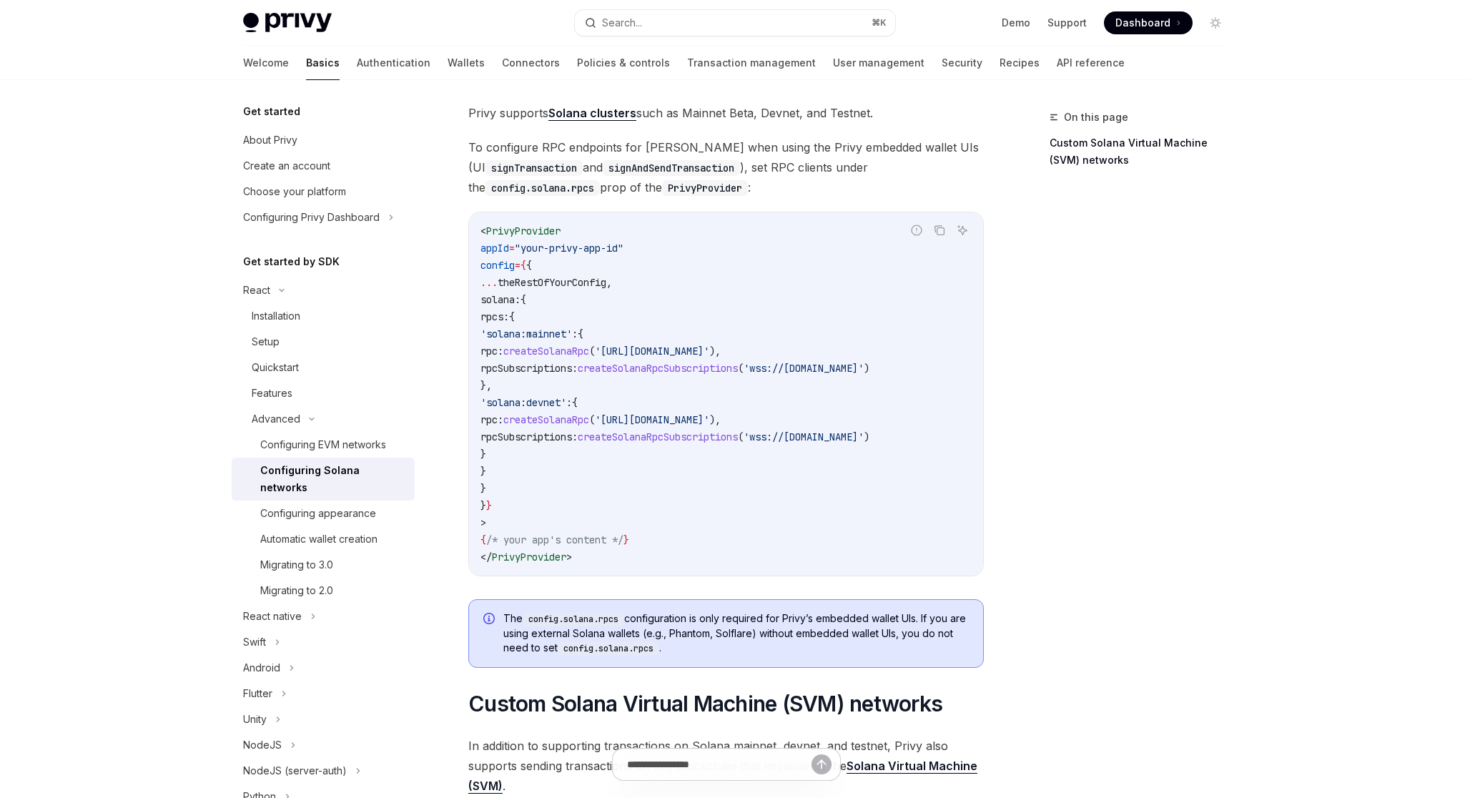
scroll to position [79, 0]
click at [589, 343] on span "createSolanaRpc" at bounding box center [546, 349] width 86 height 13
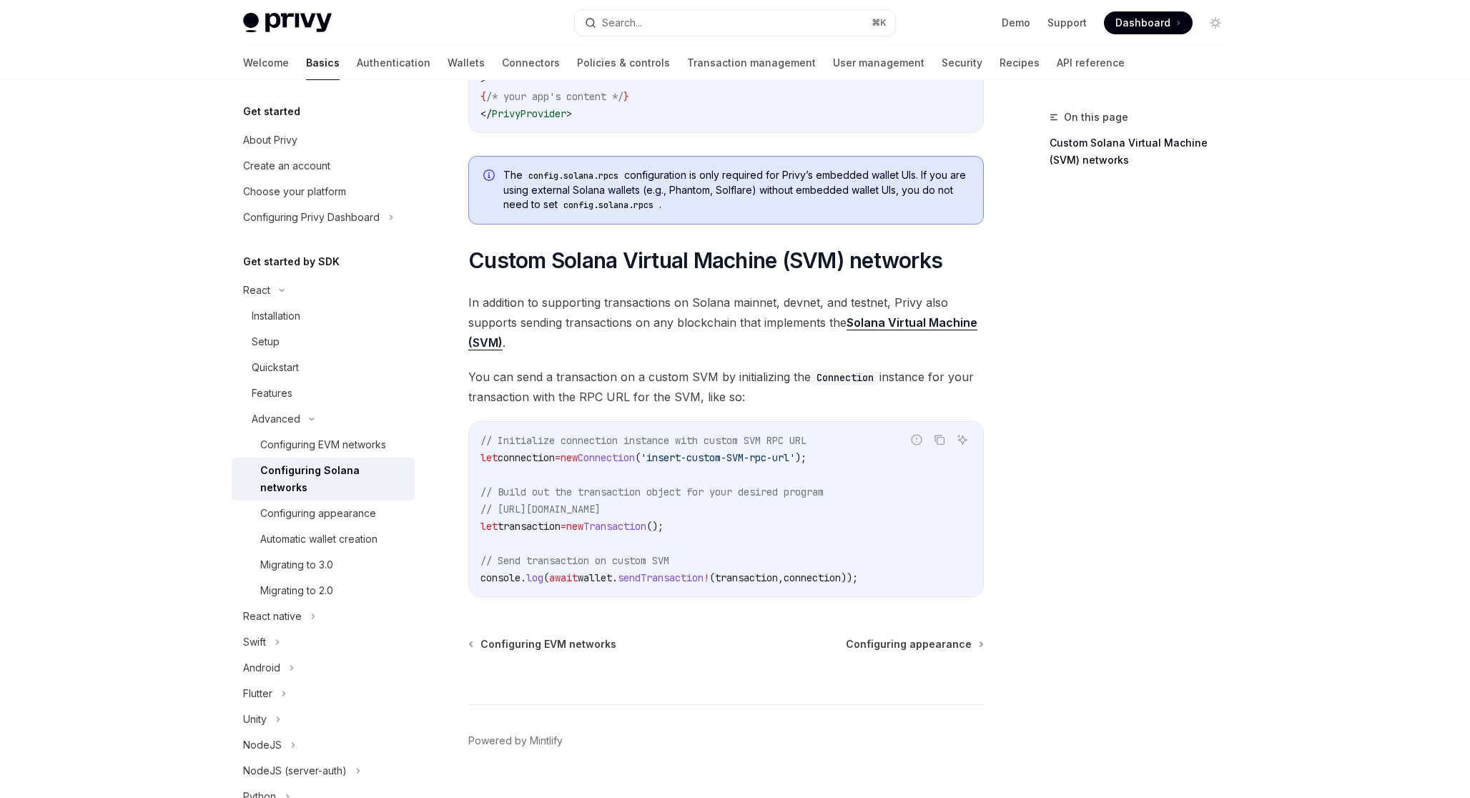
scroll to position [530, 0]
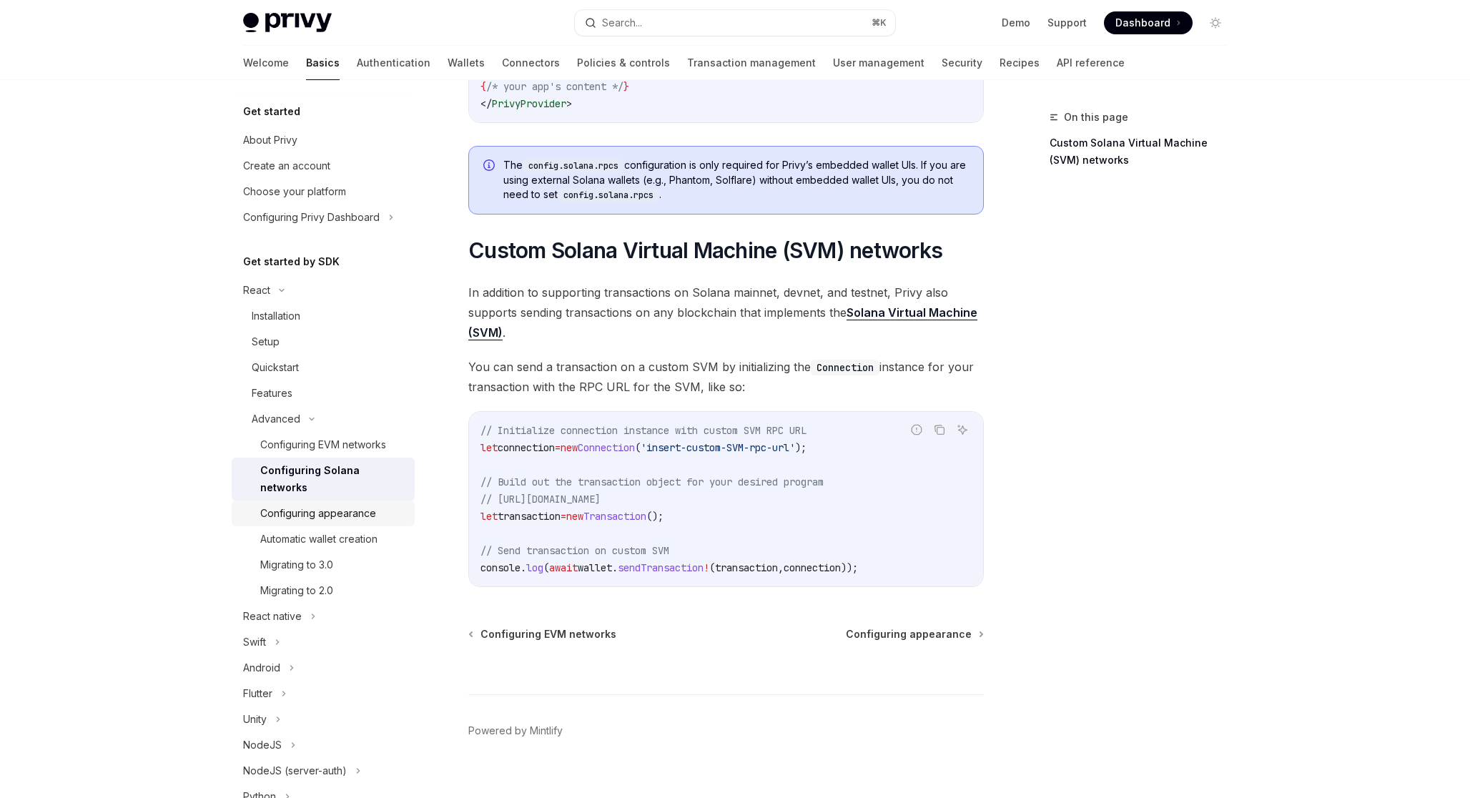
click at [360, 505] on div "Configuring appearance" at bounding box center [318, 513] width 116 height 17
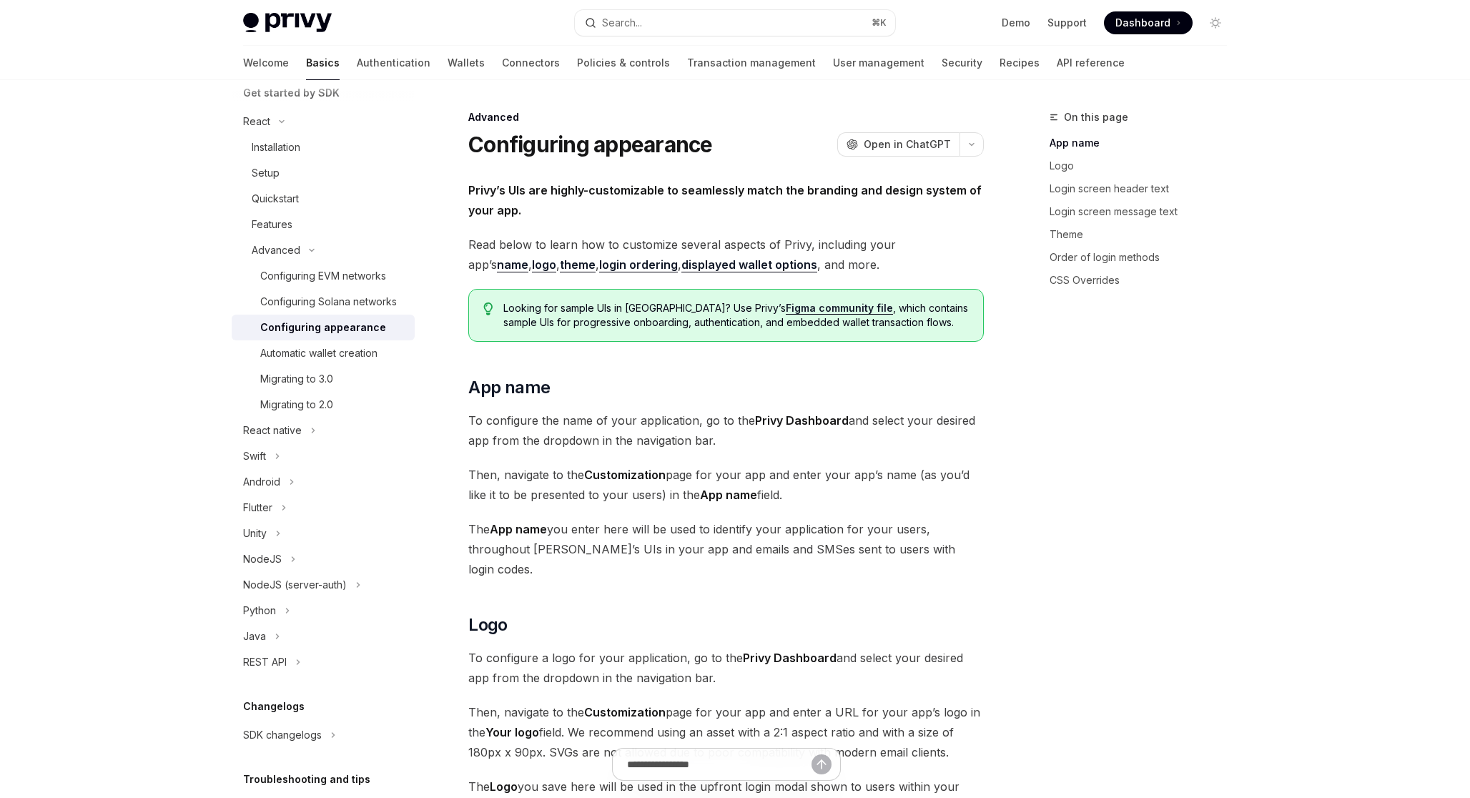
scroll to position [129, 0]
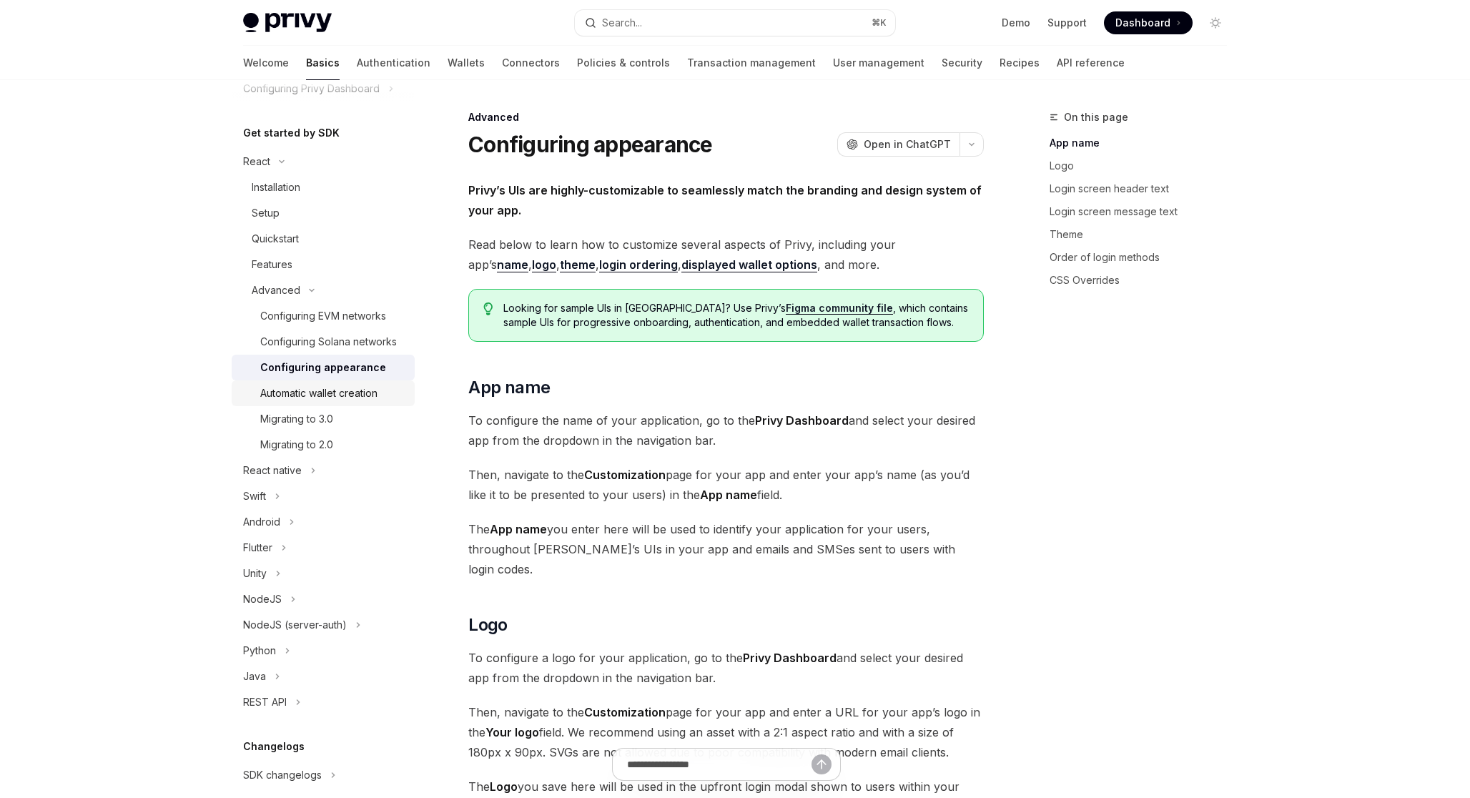
click at [353, 389] on div "Automatic wallet creation" at bounding box center [318, 393] width 117 height 17
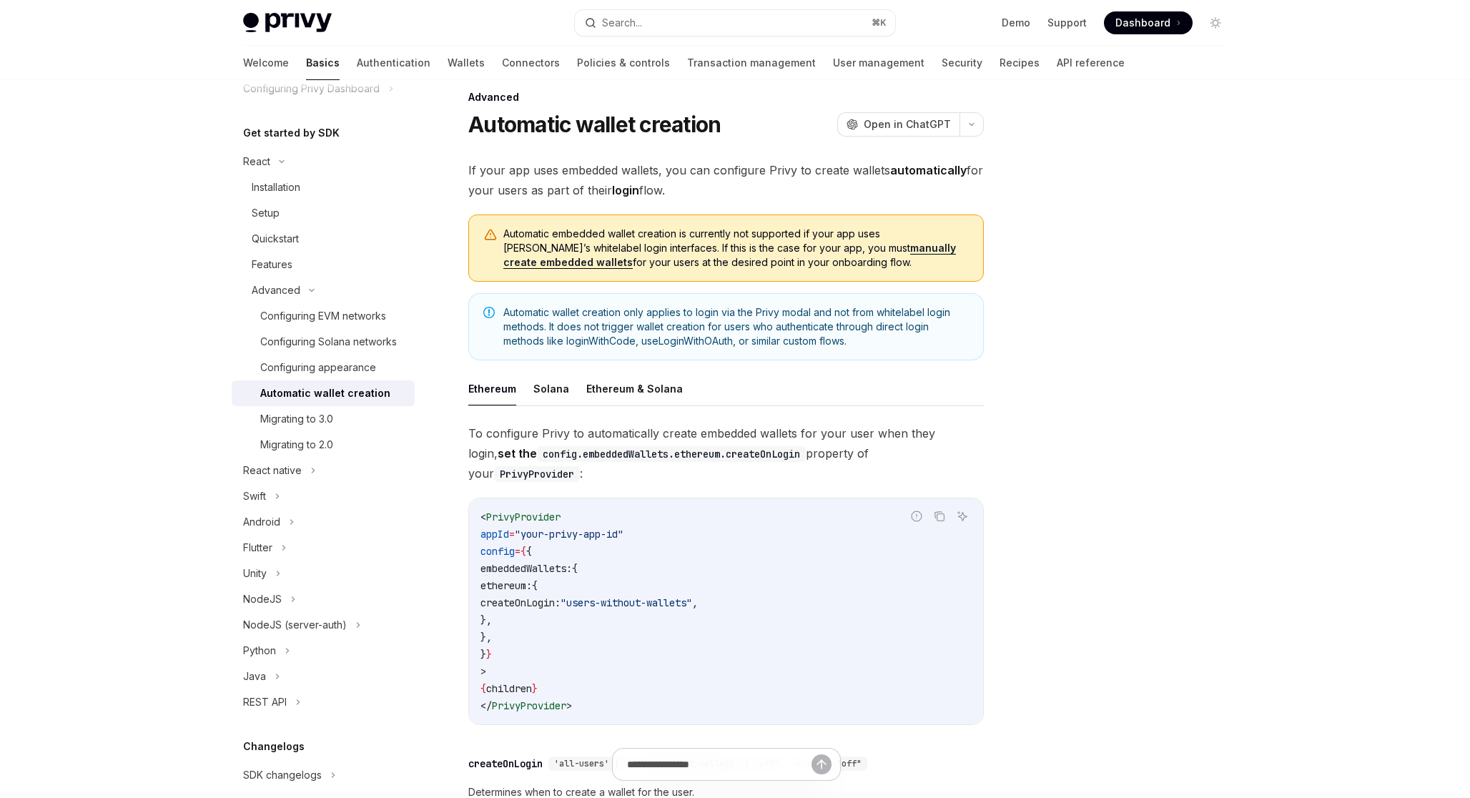
scroll to position [36, 0]
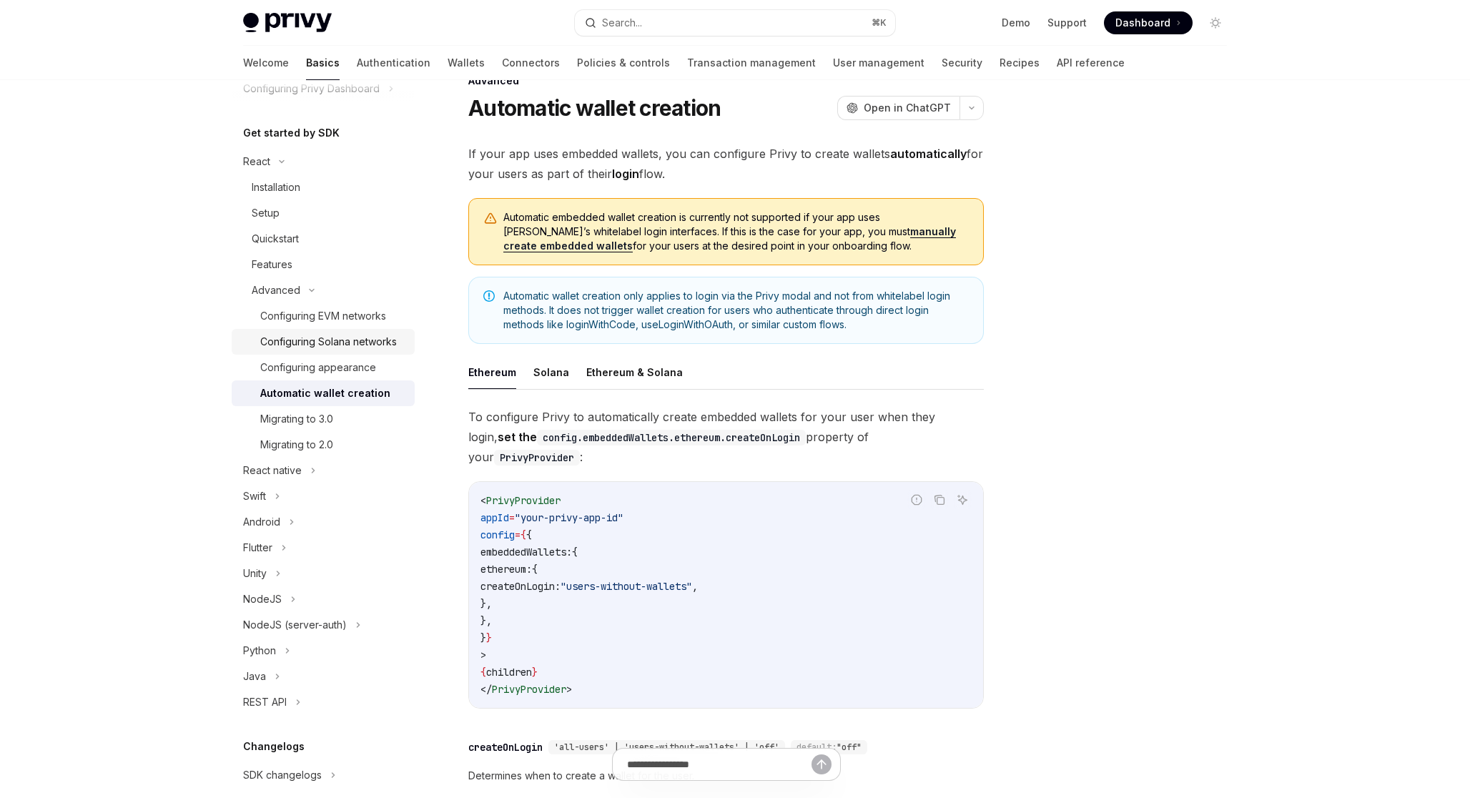
click at [371, 337] on div "Configuring Solana networks" at bounding box center [328, 341] width 137 height 17
type textarea "*"
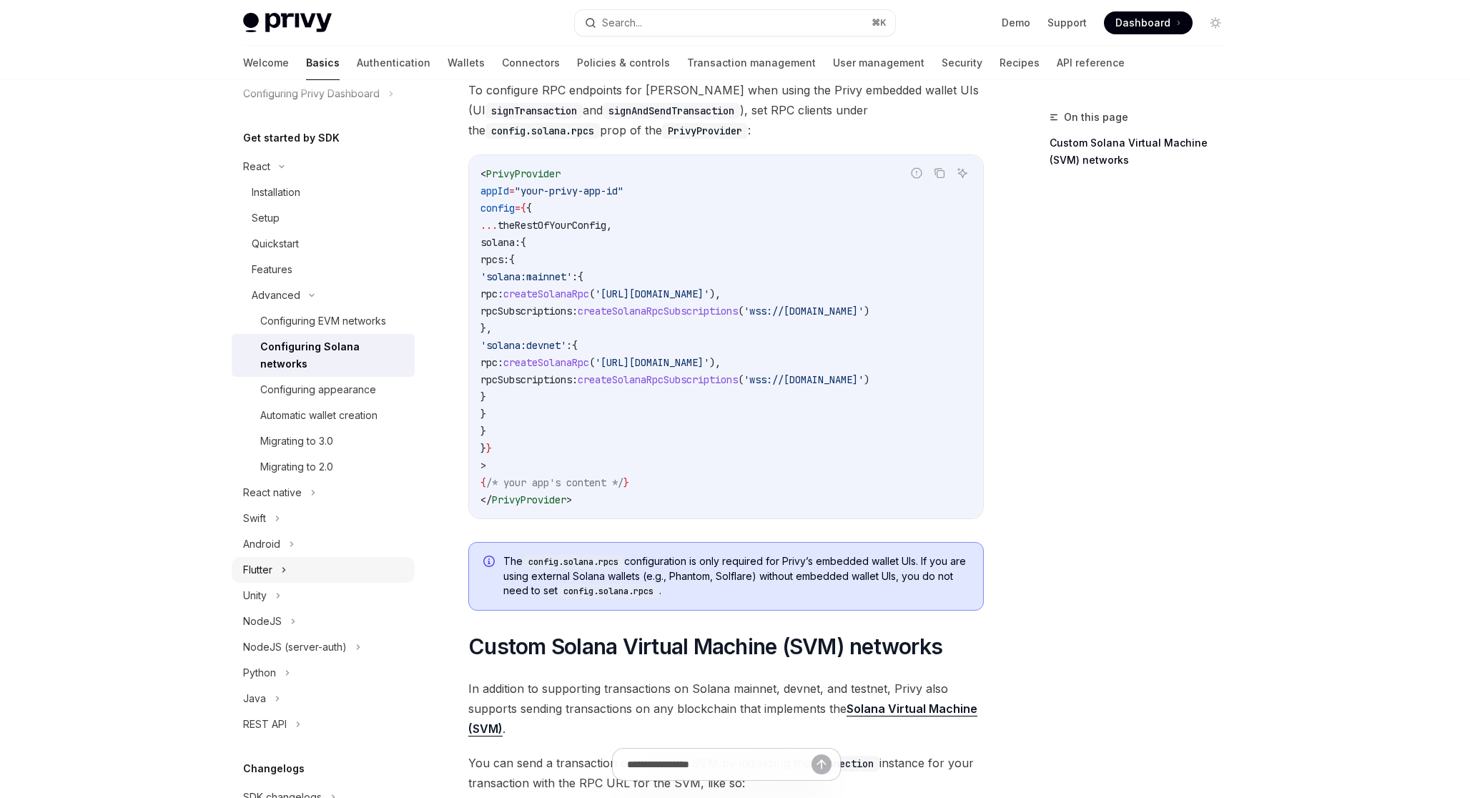
scroll to position [50, 0]
